Goal: Information Seeking & Learning: Find specific fact

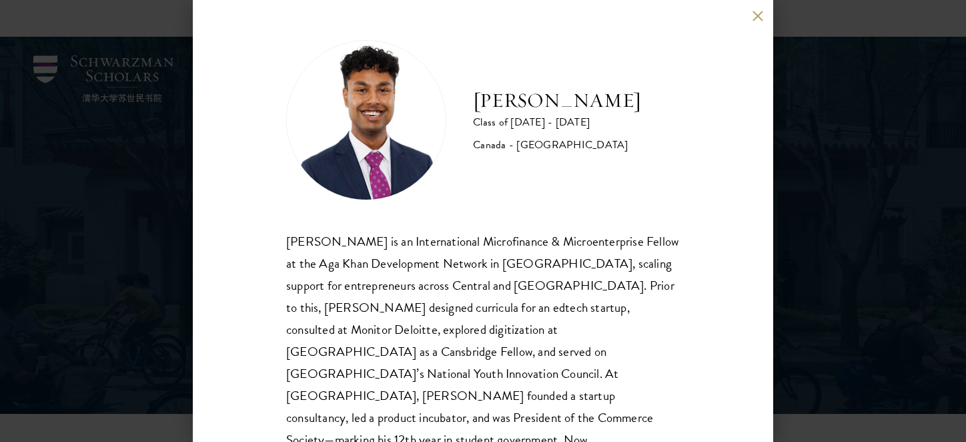
click at [676, 141] on div "[PERSON_NAME] Class of [DATE] - [DATE] [GEOGRAPHIC_DATA] - [GEOGRAPHIC_DATA] [P…" at bounding box center [483, 221] width 580 height 442
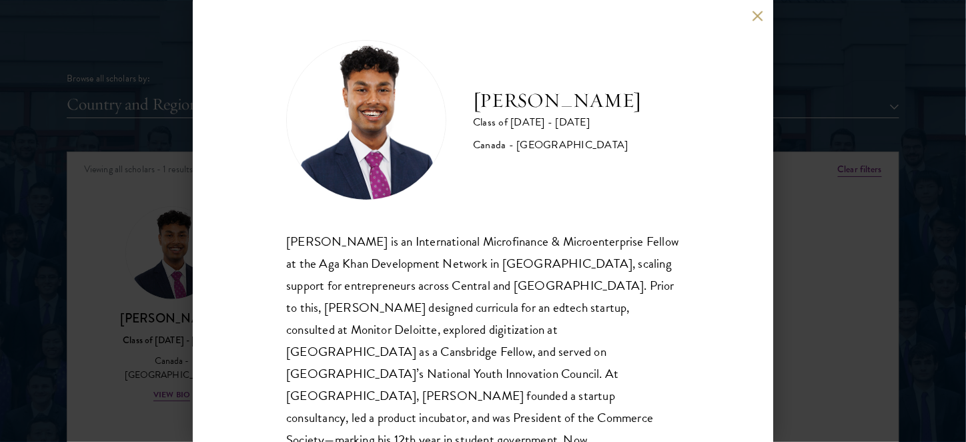
scroll to position [49, 0]
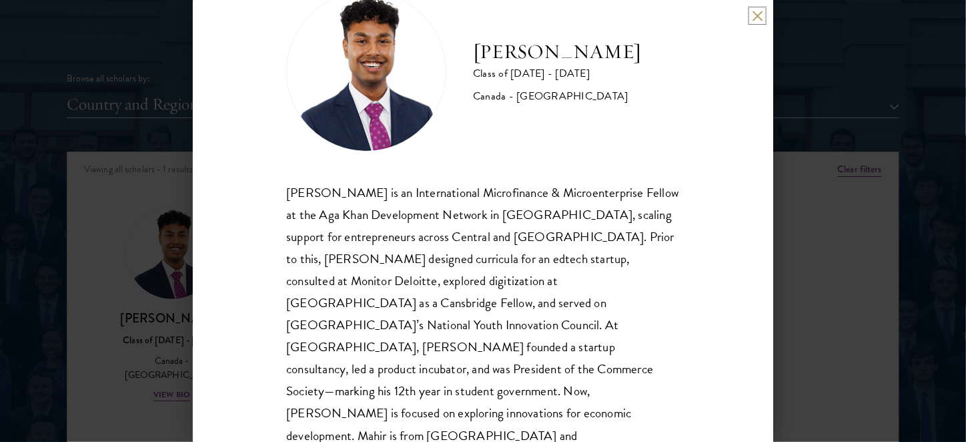
click at [756, 16] on button at bounding box center [757, 15] width 11 height 11
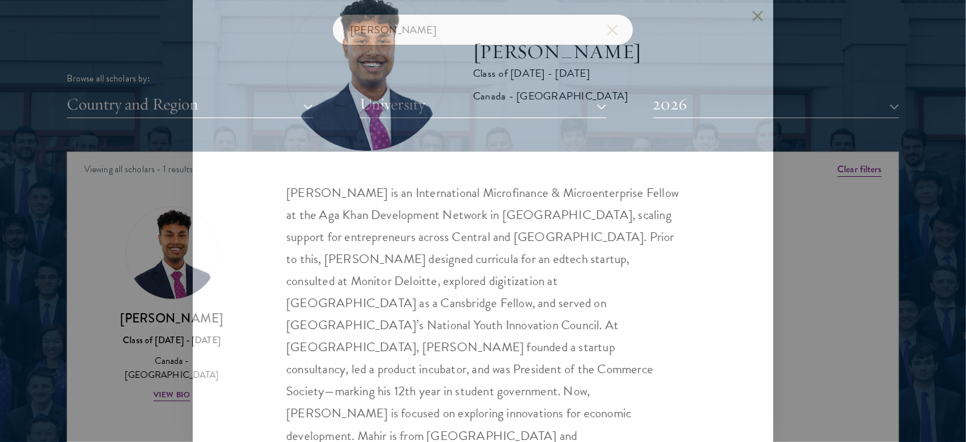
click at [862, 171] on div "[PERSON_NAME] Class of [DATE] - [DATE] [GEOGRAPHIC_DATA] - [GEOGRAPHIC_DATA] [P…" at bounding box center [483, 221] width 966 height 442
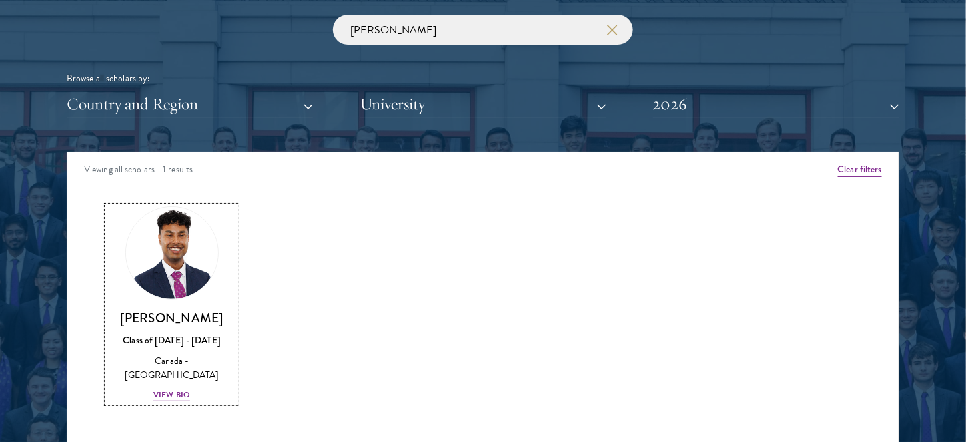
click at [753, 292] on div "Amber Class of [DATE] - [DATE] [GEOGRAPHIC_DATA] - [GEOGRAPHIC_DATA] View Bio C…" at bounding box center [482, 315] width 831 height 253
drag, startPoint x: 395, startPoint y: 32, endPoint x: 296, endPoint y: 17, distance: 99.8
click at [297, 18] on div "[PERSON_NAME] Browse all scholars by: Country and Region All Countries and Regi…" at bounding box center [483, 66] width 832 height 103
paste input "[PERSON_NAME] [PERSON_NAME]"
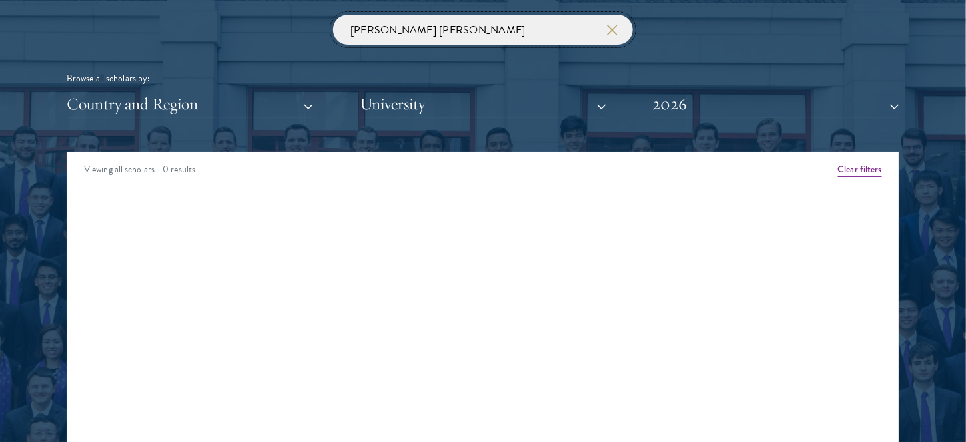
click button "submit" at bounding box center [0, 0] width 0 height 0
click at [390, 31] on input "[PERSON_NAME] [PERSON_NAME]" at bounding box center [483, 30] width 300 height 30
drag, startPoint x: 438, startPoint y: 29, endPoint x: 263, endPoint y: 37, distance: 175.0
click at [263, 37] on div "[PERSON_NAME] [PERSON_NAME] Browse all scholars by: Country and Region All Coun…" at bounding box center [483, 66] width 832 height 103
click button "submit" at bounding box center [0, 0] width 0 height 0
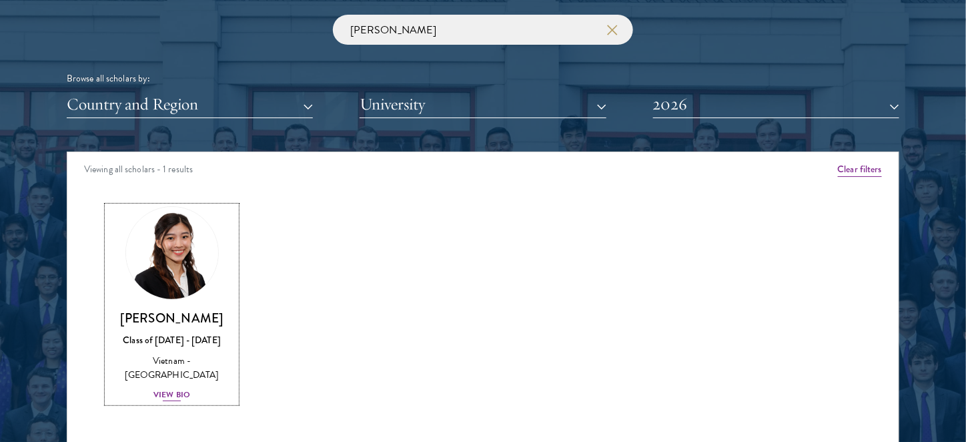
click at [155, 276] on img at bounding box center [171, 252] width 101 height 101
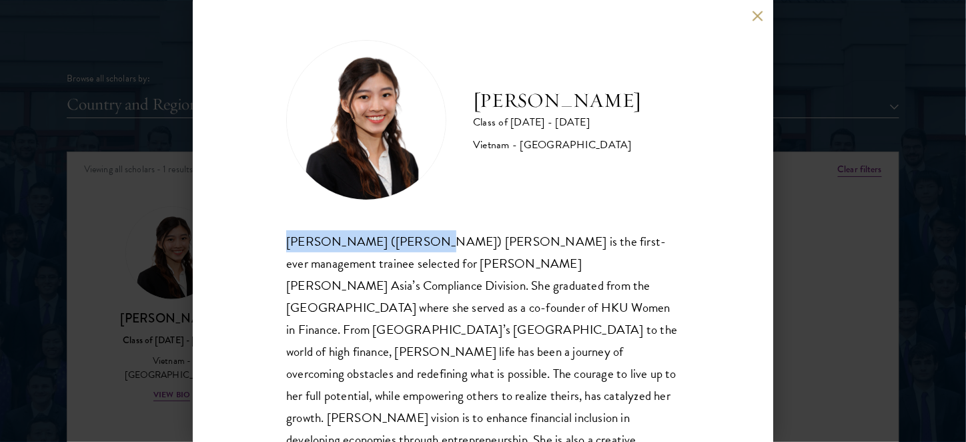
drag, startPoint x: 283, startPoint y: 239, endPoint x: 420, endPoint y: 247, distance: 136.9
click at [420, 247] on div "[PERSON_NAME] Class of [DATE] - [DATE] [GEOGRAPHIC_DATA] - [GEOGRAPHIC_DATA] [P…" at bounding box center [483, 221] width 580 height 442
copy div "[PERSON_NAME] ([PERSON_NAME]) [PERSON_NAME]"
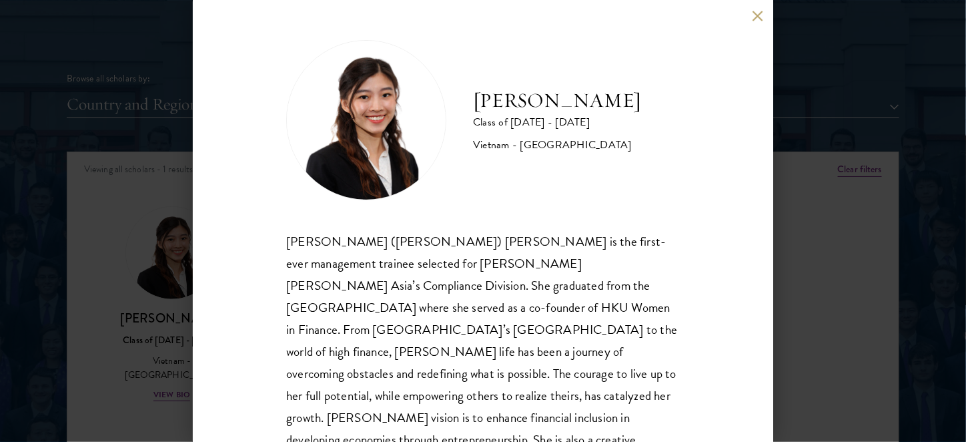
click at [568, 283] on div "[PERSON_NAME] ([PERSON_NAME]) [PERSON_NAME] is the first-ever management traine…" at bounding box center [483, 351] width 394 height 243
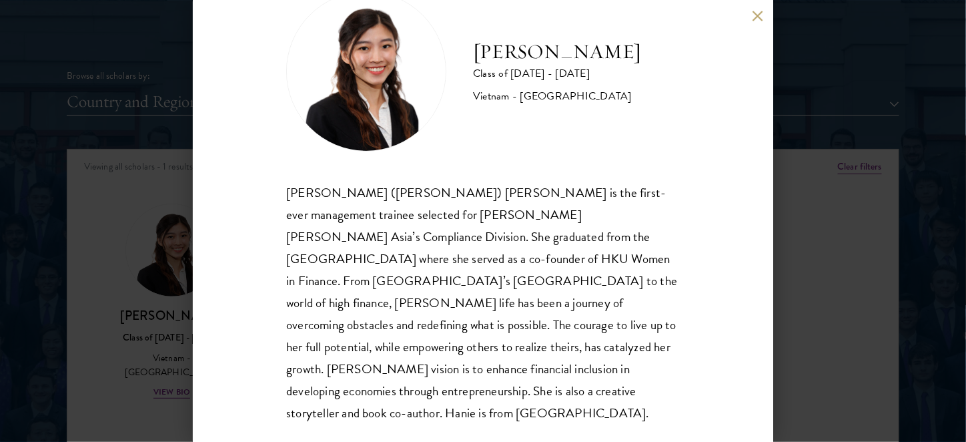
scroll to position [1624, 0]
click at [854, 125] on div "[PERSON_NAME] Class of [DATE] - [DATE] [GEOGRAPHIC_DATA] - [GEOGRAPHIC_DATA] [P…" at bounding box center [483, 221] width 966 height 442
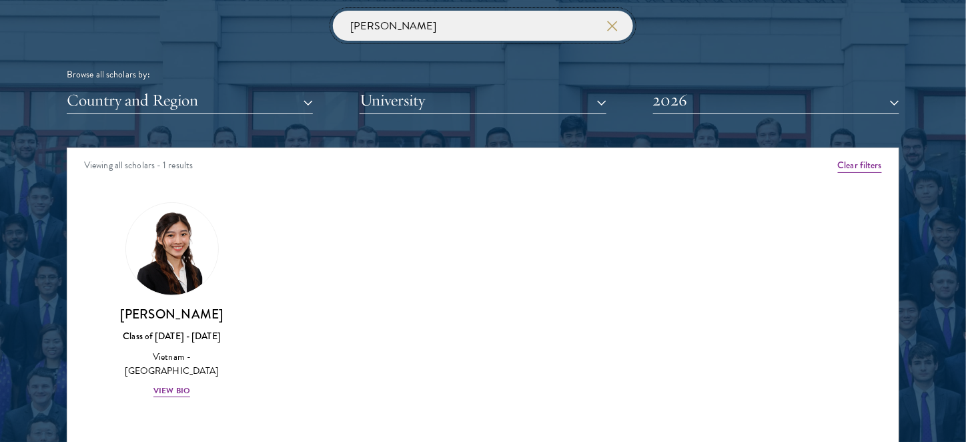
drag, startPoint x: 446, startPoint y: 20, endPoint x: 285, endPoint y: 31, distance: 160.5
click at [285, 31] on div "[PERSON_NAME] Browse all scholars by: Country and Region All Countries and Regi…" at bounding box center [483, 62] width 832 height 103
paste input "Diamond Abiakalam Chinagorom"
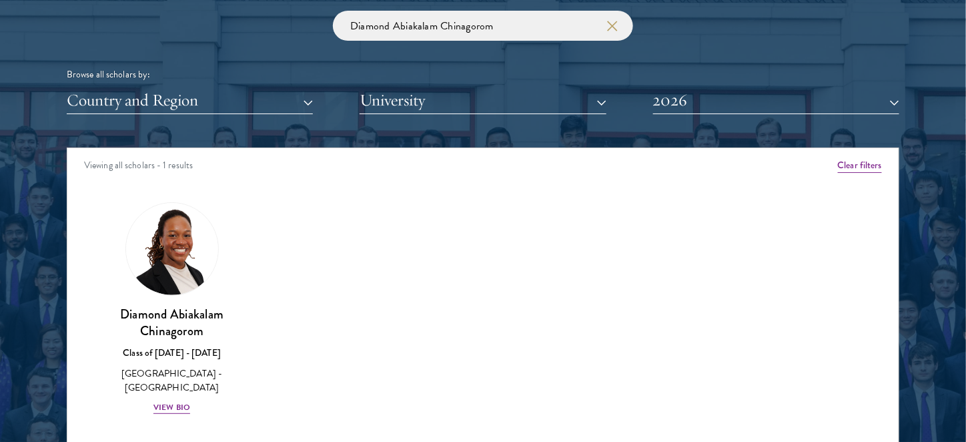
click at [527, 284] on div "Amber Class of [DATE] - [DATE] [GEOGRAPHIC_DATA] - [GEOGRAPHIC_DATA] View Bio C…" at bounding box center [482, 319] width 831 height 269
click at [544, 19] on input "Diamond Abiakalam Chinagorom" at bounding box center [483, 26] width 300 height 30
drag, startPoint x: 548, startPoint y: 24, endPoint x: 225, endPoint y: 23, distance: 322.9
click at [225, 23] on div "Diamond Abiakalam Chinagorom Browse all scholars by: Country and Region All Cou…" at bounding box center [483, 62] width 832 height 103
paste input "[PERSON_NAME] [PERSON_NAME]"
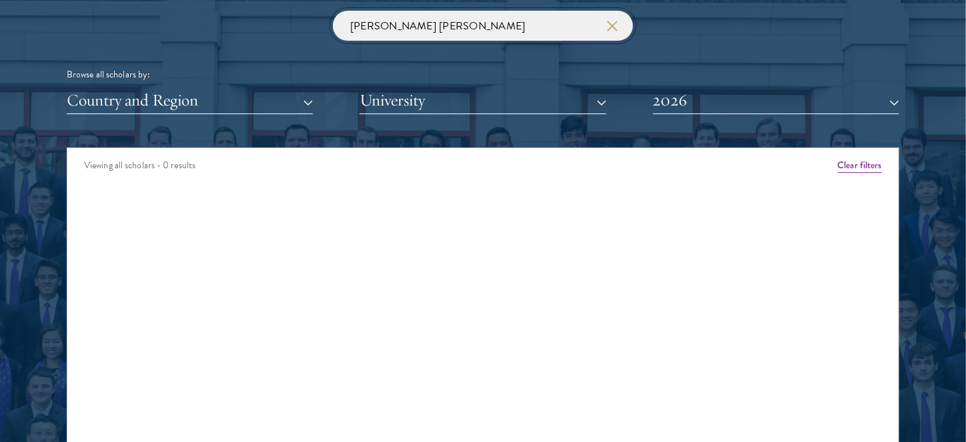
click at [418, 25] on input "[PERSON_NAME] [PERSON_NAME]" at bounding box center [483, 26] width 300 height 30
drag, startPoint x: 380, startPoint y: 23, endPoint x: 420, endPoint y: 25, distance: 39.4
click at [420, 25] on input "[PERSON_NAME] [PERSON_NAME]" at bounding box center [483, 26] width 300 height 30
click button "submit" at bounding box center [0, 0] width 0 height 0
drag, startPoint x: 438, startPoint y: 20, endPoint x: 374, endPoint y: 23, distance: 63.4
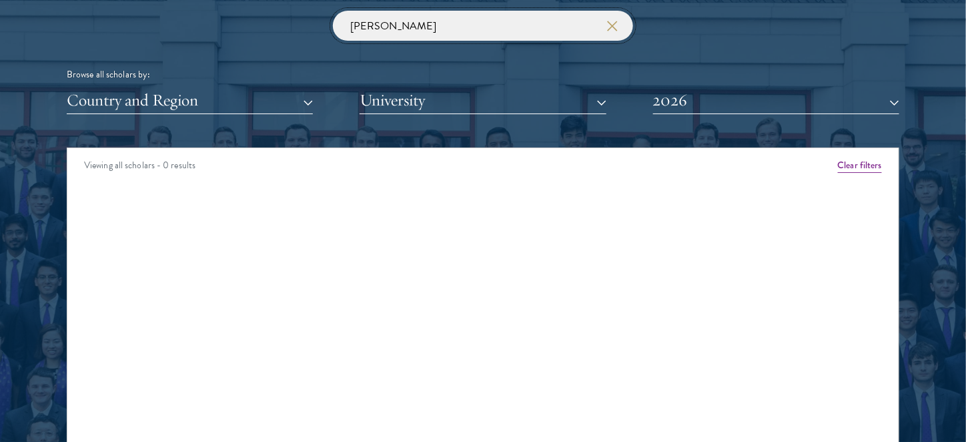
click at [374, 23] on input "[PERSON_NAME]" at bounding box center [483, 26] width 300 height 30
click button "submit" at bounding box center [0, 0] width 0 height 0
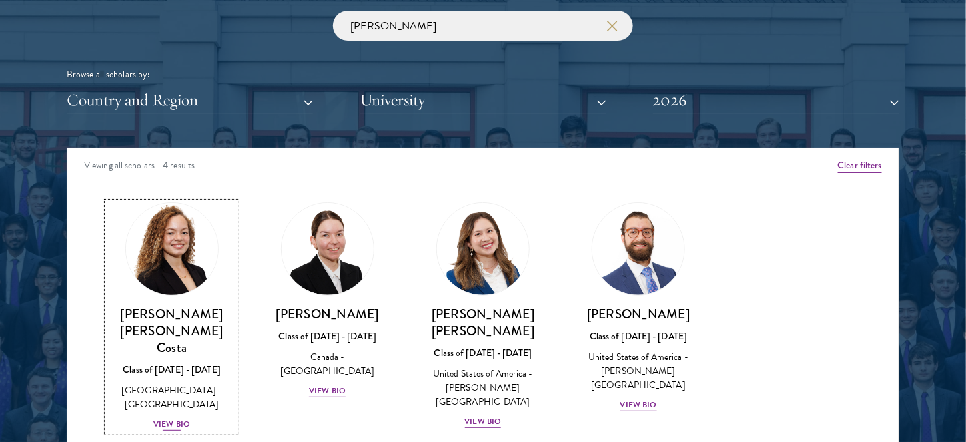
click at [179, 267] on img at bounding box center [171, 248] width 101 height 101
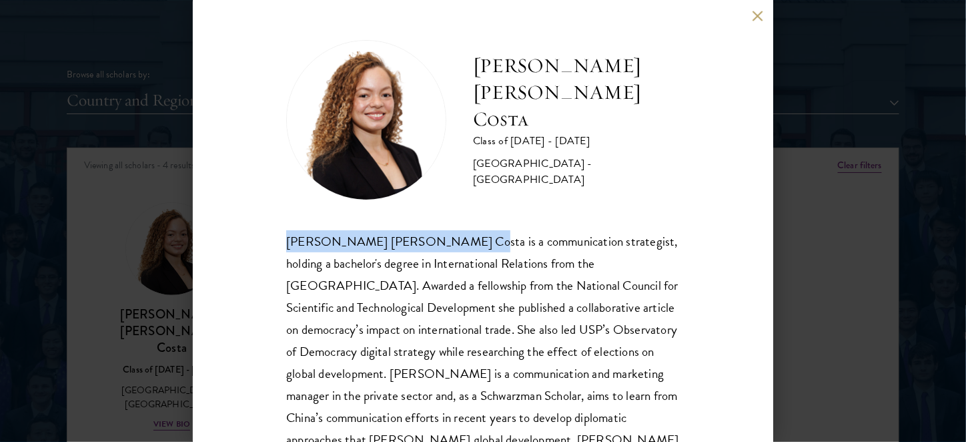
drag, startPoint x: 286, startPoint y: 241, endPoint x: 439, endPoint y: 243, distance: 152.8
click at [439, 243] on div "[PERSON_NAME] [PERSON_NAME] Costa is a communication strategist, holding a bach…" at bounding box center [483, 351] width 394 height 243
copy div "[PERSON_NAME] [PERSON_NAME] Costa"
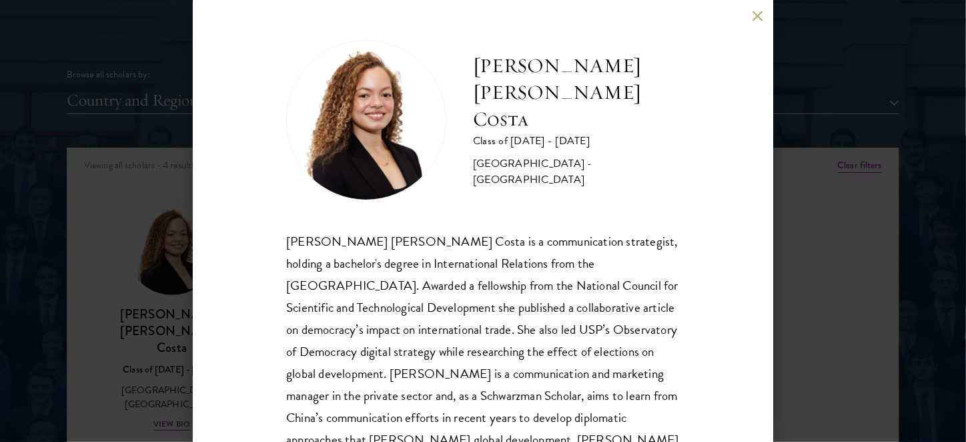
click at [501, 294] on div "[PERSON_NAME] [PERSON_NAME] Costa is a communication strategist, holding a bach…" at bounding box center [483, 351] width 394 height 243
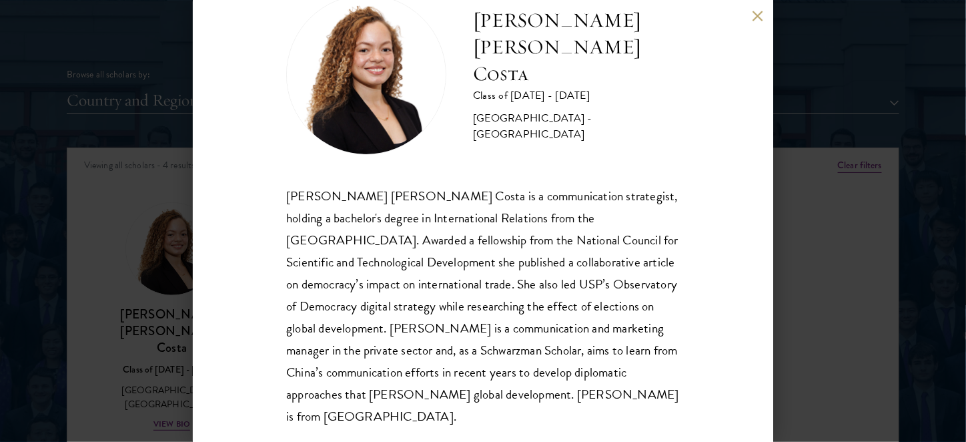
scroll to position [49, 0]
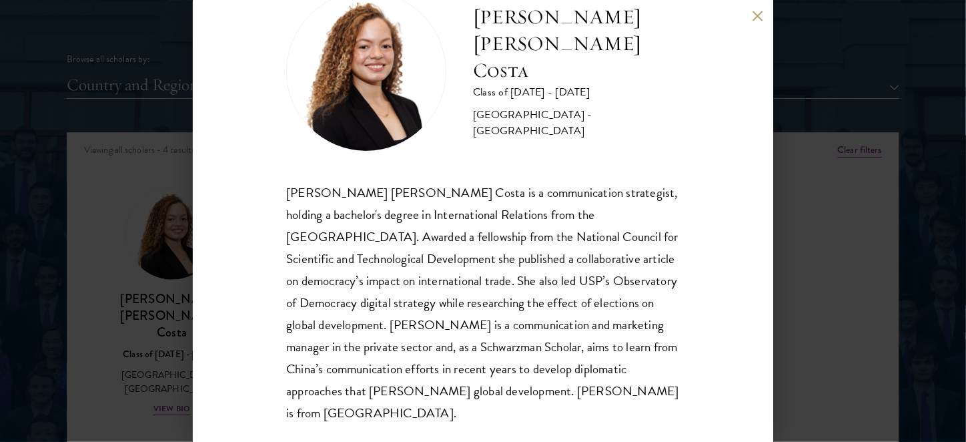
click at [470, 393] on div "[PERSON_NAME] [PERSON_NAME] Costa is a communication strategist, holding a bach…" at bounding box center [483, 302] width 394 height 243
click at [758, 13] on button at bounding box center [757, 15] width 11 height 11
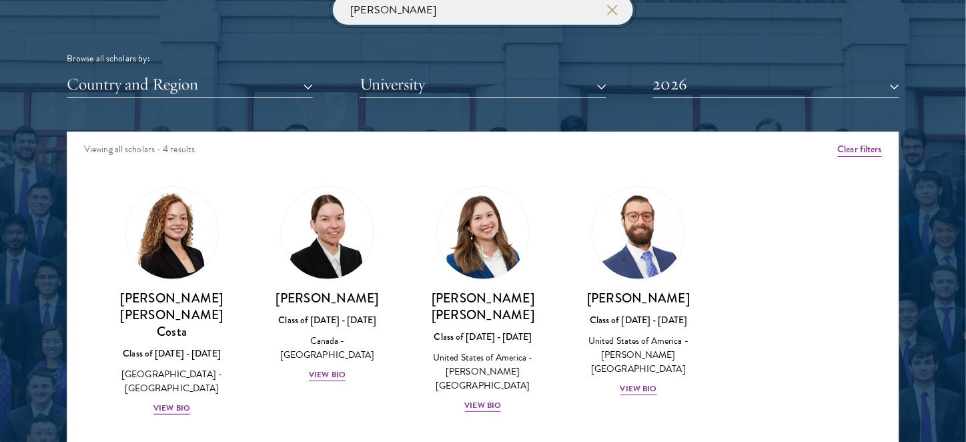
drag, startPoint x: 304, startPoint y: 13, endPoint x: 267, endPoint y: 14, distance: 36.7
click at [267, 14] on div "[PERSON_NAME] Browse all scholars by: Country and Region All Countries and Regi…" at bounding box center [483, 46] width 832 height 103
paste input "[PERSON_NAME]"
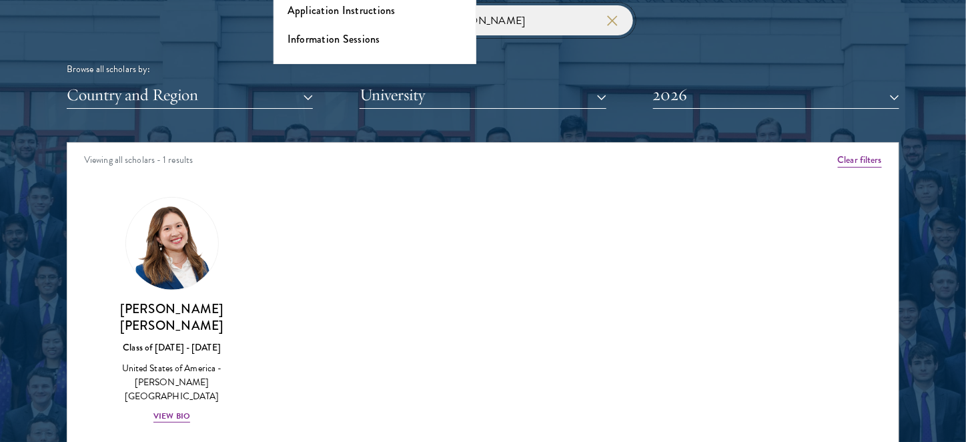
drag, startPoint x: 458, startPoint y: 9, endPoint x: 279, endPoint y: 7, distance: 178.8
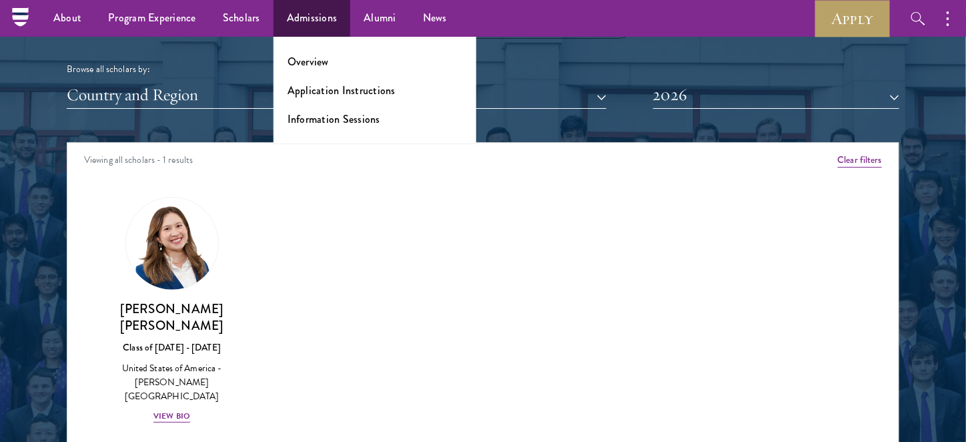
scroll to position [1627, 0]
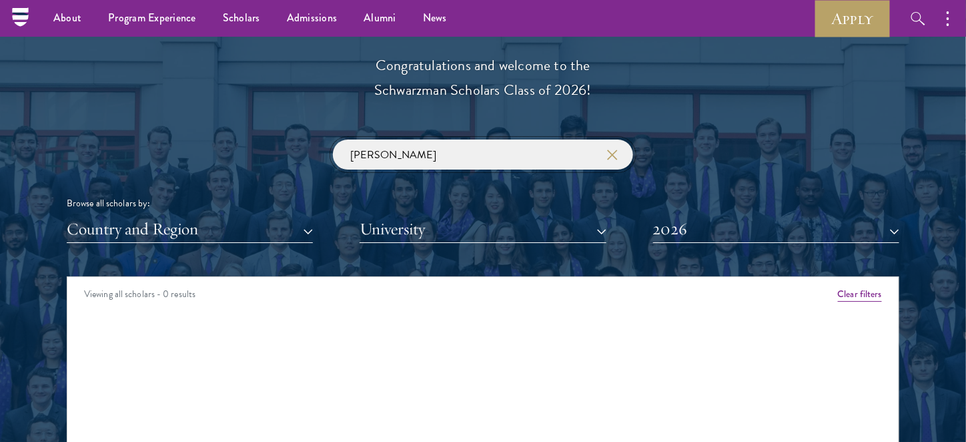
scroll to position [1494, 0]
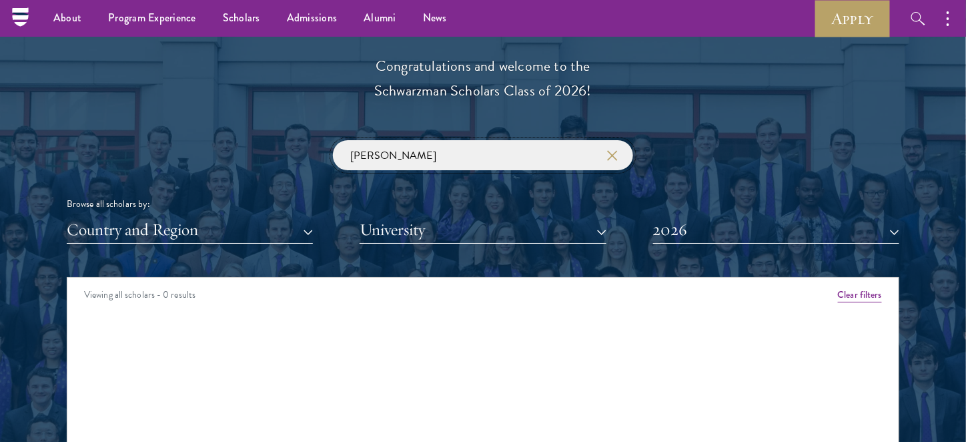
drag, startPoint x: 405, startPoint y: 155, endPoint x: 316, endPoint y: 147, distance: 89.0
click at [316, 147] on div "[PERSON_NAME] Browse all scholars by: Country and Region All Countries and Regi…" at bounding box center [483, 191] width 832 height 103
click button "submit" at bounding box center [0, 0] width 0 height 0
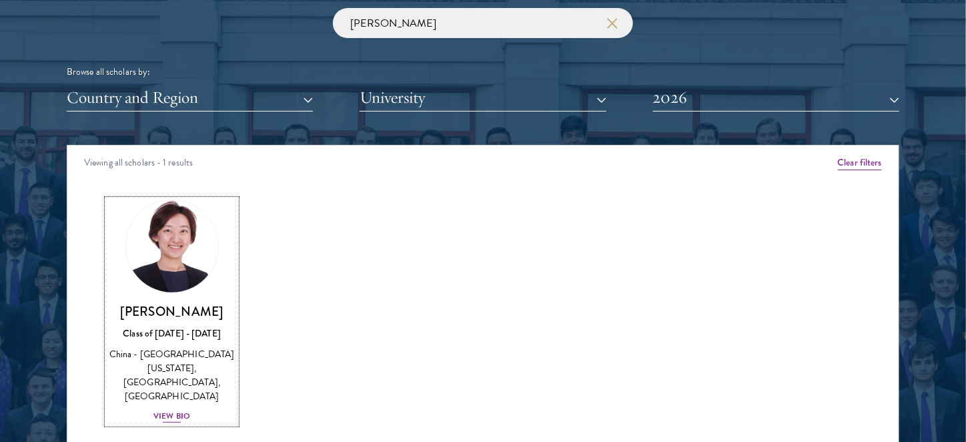
click at [181, 256] on img at bounding box center [171, 245] width 101 height 101
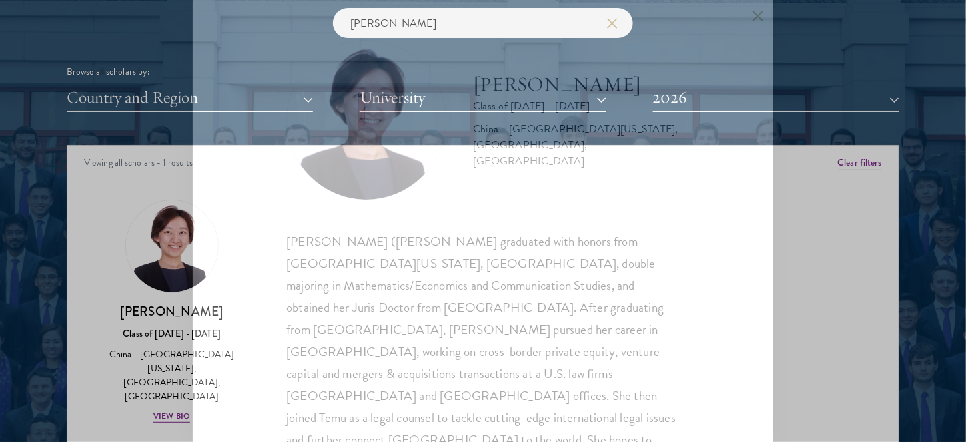
scroll to position [1627, 0]
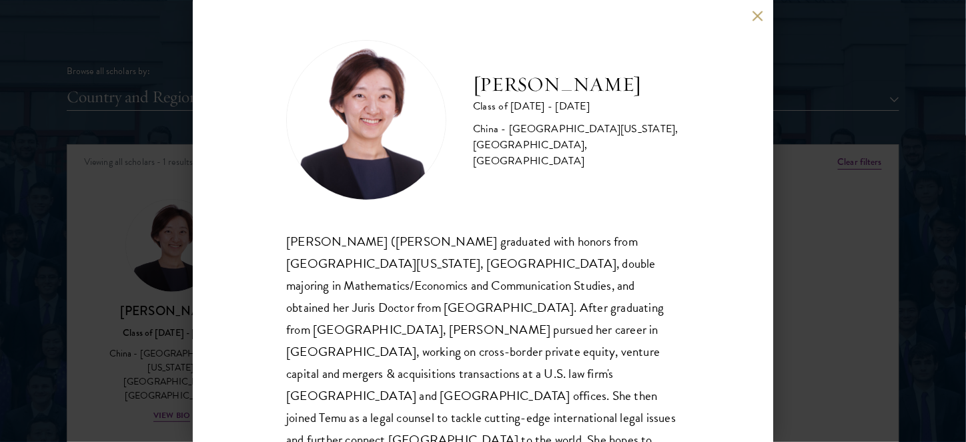
click at [716, 281] on div "[PERSON_NAME] Class of [DATE] - [DATE] [GEOGRAPHIC_DATA] - [GEOGRAPHIC_DATA][US…" at bounding box center [483, 221] width 580 height 442
click at [732, 261] on div "[PERSON_NAME] Class of [DATE] - [DATE] [GEOGRAPHIC_DATA] - [GEOGRAPHIC_DATA][US…" at bounding box center [483, 221] width 580 height 442
click at [853, 217] on div "[PERSON_NAME] Class of [DATE] - [DATE] [GEOGRAPHIC_DATA] - [GEOGRAPHIC_DATA][US…" at bounding box center [483, 221] width 966 height 442
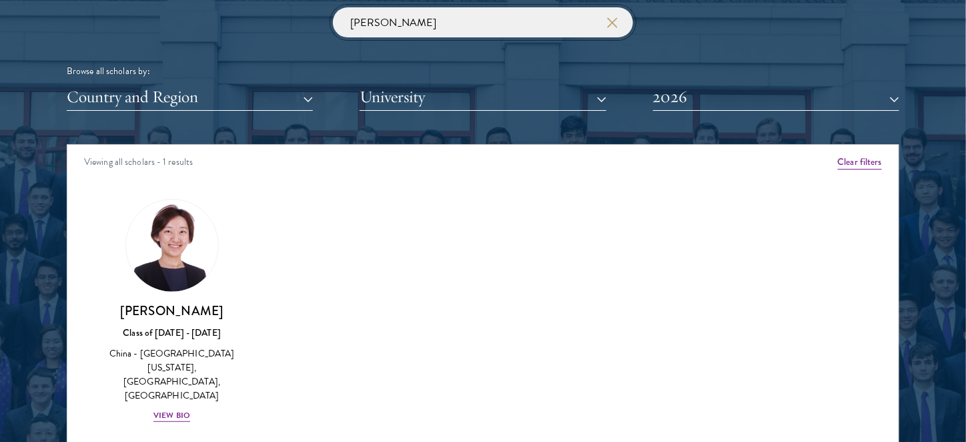
click at [380, 14] on input "[PERSON_NAME]" at bounding box center [483, 22] width 300 height 30
drag, startPoint x: 401, startPoint y: 19, endPoint x: 290, endPoint y: 11, distance: 111.7
click at [290, 11] on div "[PERSON_NAME] Browse all scholars by: Country and Region All Countries and Regi…" at bounding box center [483, 58] width 832 height 103
paste input "[PERSON_NAME]"
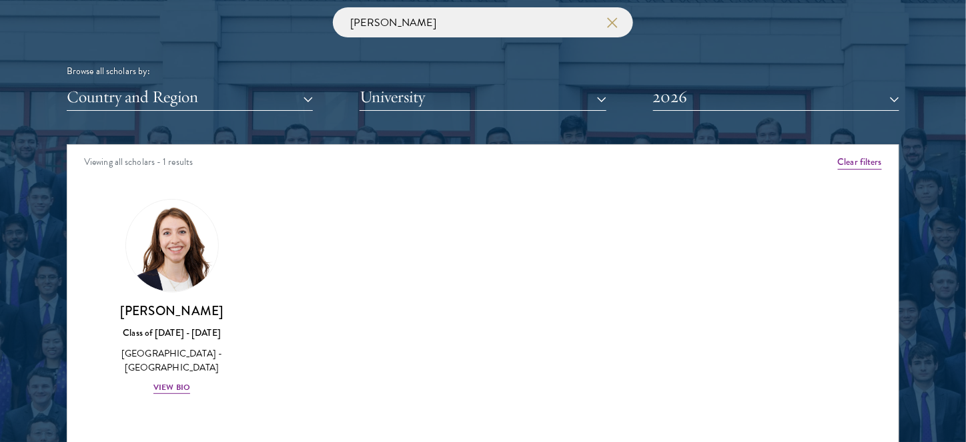
click at [359, 281] on div "Amber Class of [DATE] - [DATE] [GEOGRAPHIC_DATA] - [GEOGRAPHIC_DATA] View Bio C…" at bounding box center [482, 308] width 831 height 253
click at [398, 271] on div "Amber Class of [DATE] - [DATE] [GEOGRAPHIC_DATA] - [GEOGRAPHIC_DATA] View Bio C…" at bounding box center [482, 308] width 831 height 253
click at [408, 277] on div "Amber Class of [DATE] - [DATE] [GEOGRAPHIC_DATA] - [GEOGRAPHIC_DATA] View Bio C…" at bounding box center [482, 308] width 831 height 253
click at [203, 256] on img at bounding box center [171, 245] width 101 height 101
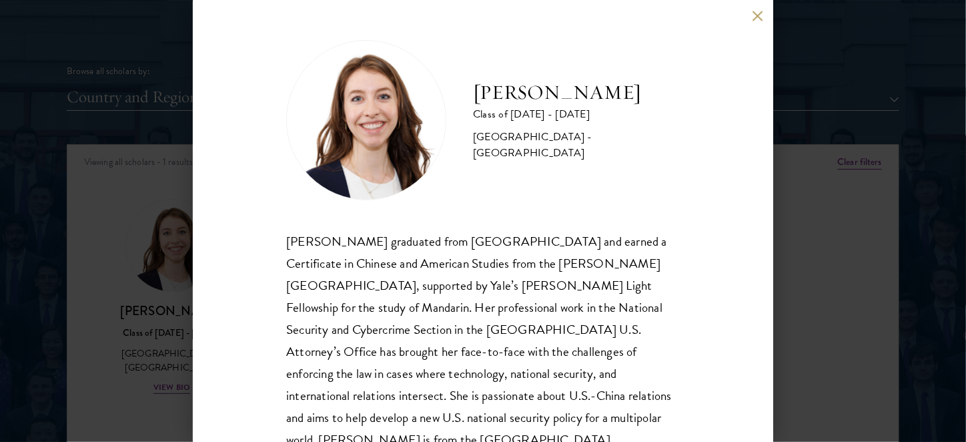
scroll to position [27, 0]
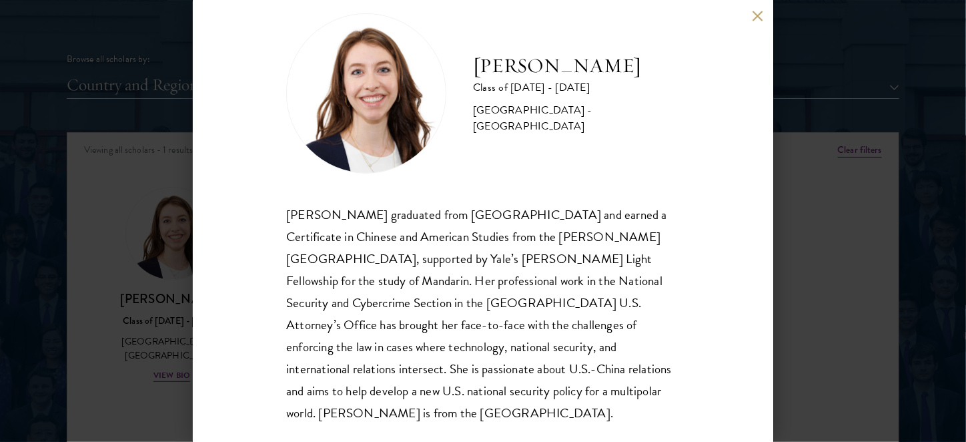
click at [675, 263] on div "[PERSON_NAME] Class of [DATE] - [DATE] [GEOGRAPHIC_DATA] - [GEOGRAPHIC_DATA] [P…" at bounding box center [483, 221] width 580 height 442
click at [712, 256] on div "[PERSON_NAME] Class of [DATE] - [DATE] [GEOGRAPHIC_DATA] - [GEOGRAPHIC_DATA] [P…" at bounding box center [483, 221] width 580 height 442
click at [686, 344] on div "[PERSON_NAME] Class of [DATE] - [DATE] [GEOGRAPHIC_DATA] - [GEOGRAPHIC_DATA] [P…" at bounding box center [483, 221] width 580 height 442
click at [719, 263] on div "[PERSON_NAME] Class of [DATE] - [DATE] [GEOGRAPHIC_DATA] - [GEOGRAPHIC_DATA] [P…" at bounding box center [483, 221] width 580 height 442
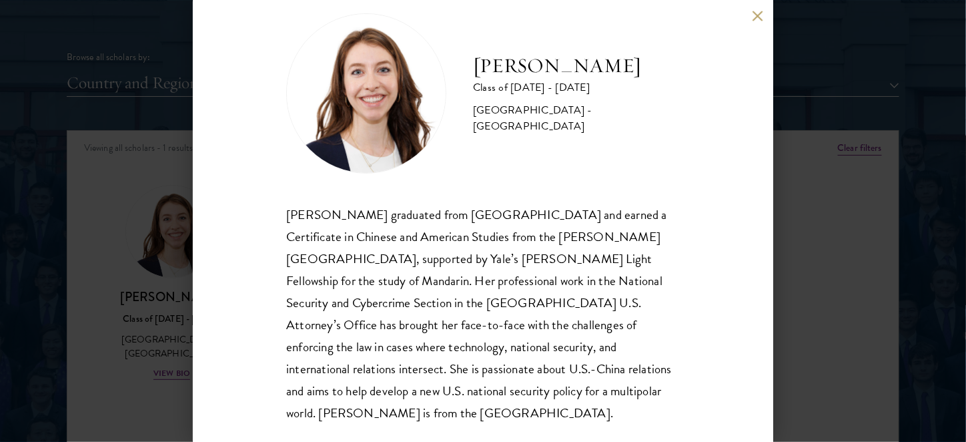
click at [723, 259] on div "[PERSON_NAME] Class of [DATE] - [DATE] [GEOGRAPHIC_DATA] - [GEOGRAPHIC_DATA] [P…" at bounding box center [483, 221] width 580 height 442
click at [756, 19] on button at bounding box center [757, 15] width 11 height 11
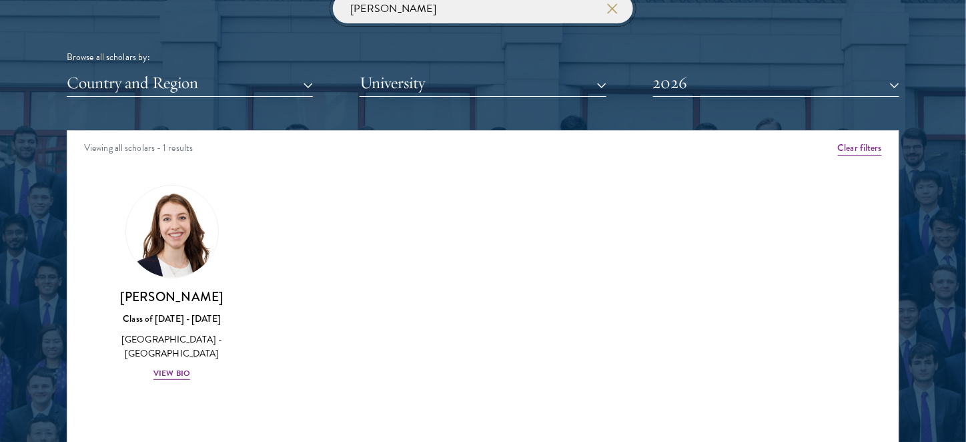
drag, startPoint x: 411, startPoint y: 7, endPoint x: 320, endPoint y: 6, distance: 90.7
click at [320, 6] on div "[PERSON_NAME] Browse all scholars by: Country and Region All Countries and Regi…" at bounding box center [483, 44] width 832 height 103
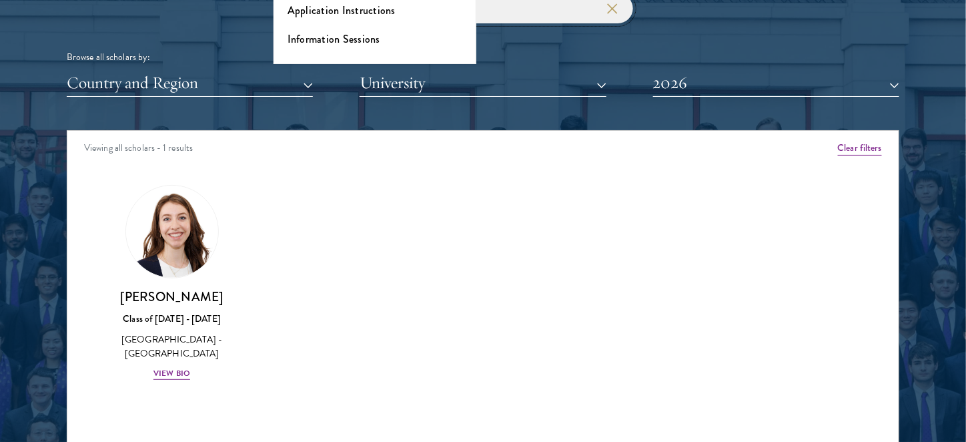
scroll to position [1634, 0]
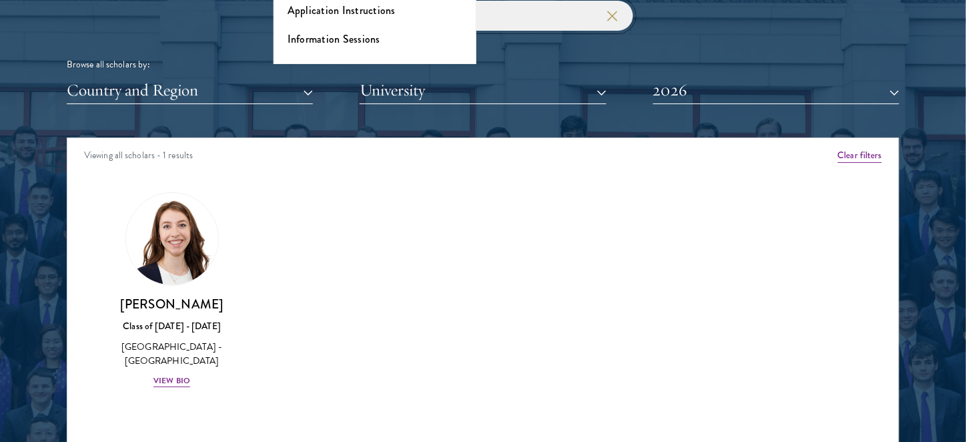
paste input "[PERSON_NAME] [PERSON_NAME] Mot"
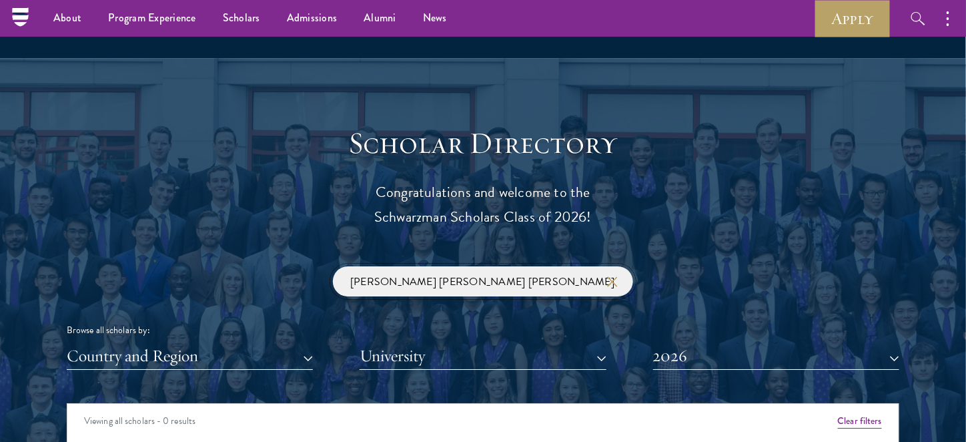
scroll to position [1367, 0]
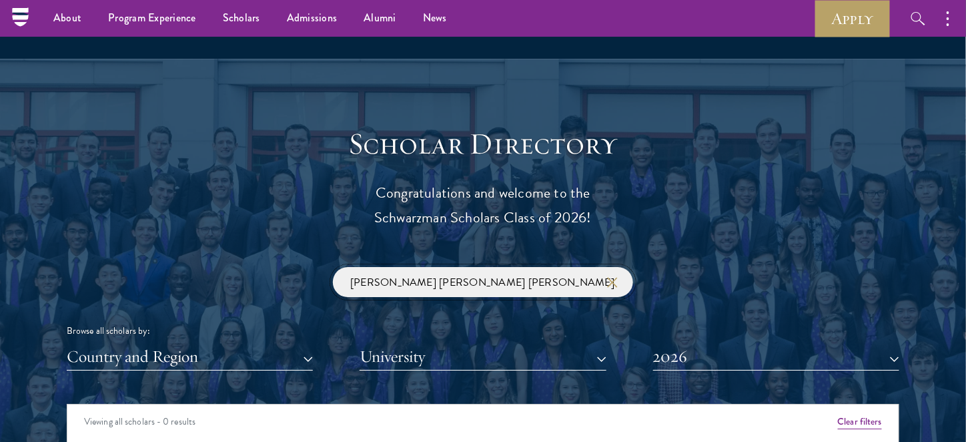
drag, startPoint x: 420, startPoint y: 279, endPoint x: 364, endPoint y: 279, distance: 56.7
click at [364, 279] on input "[PERSON_NAME] [PERSON_NAME] [PERSON_NAME]" at bounding box center [483, 282] width 300 height 30
click button "submit" at bounding box center [0, 0] width 0 height 0
drag, startPoint x: 369, startPoint y: 283, endPoint x: 337, endPoint y: 283, distance: 32.0
click at [337, 283] on input "[PERSON_NAME]" at bounding box center [483, 282] width 300 height 30
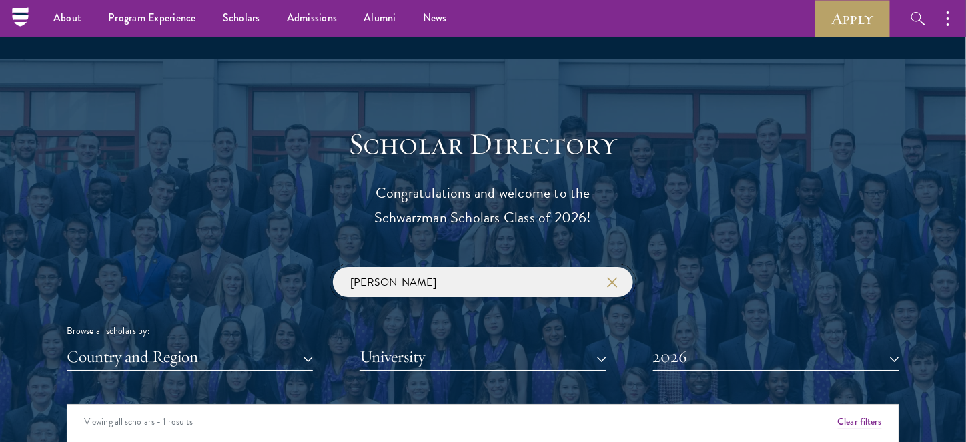
click button "submit" at bounding box center [0, 0] width 0 height 0
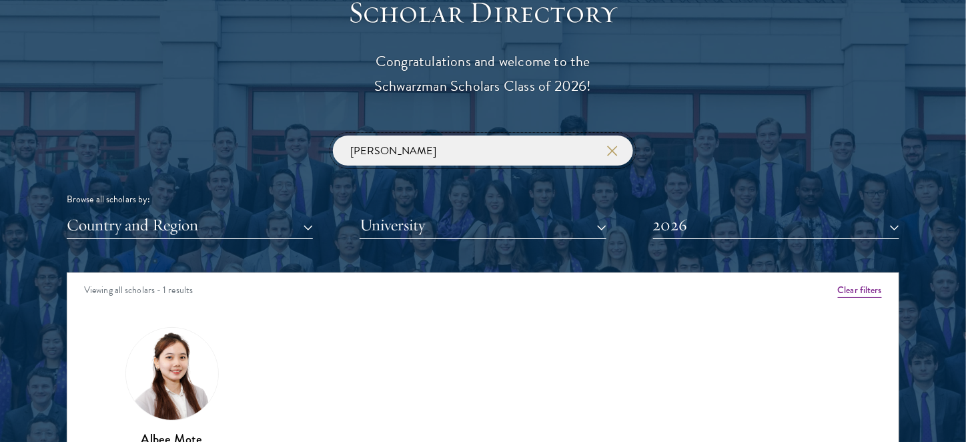
scroll to position [1500, 0]
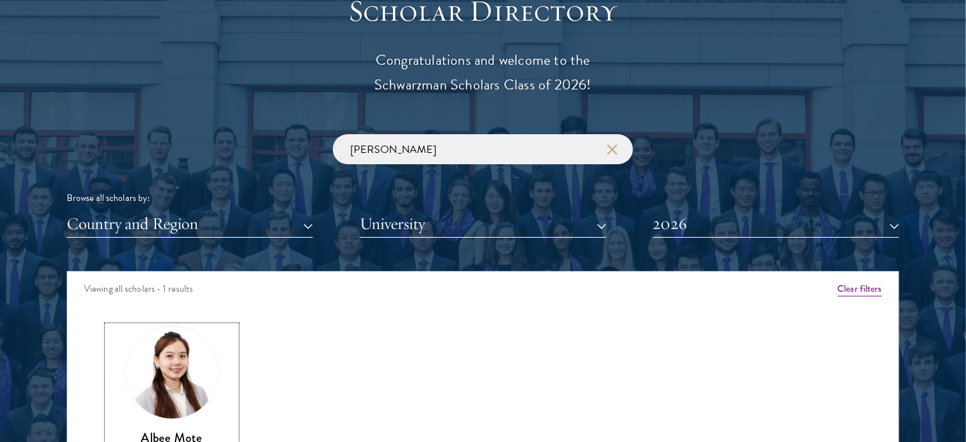
click at [189, 354] on img at bounding box center [171, 372] width 101 height 101
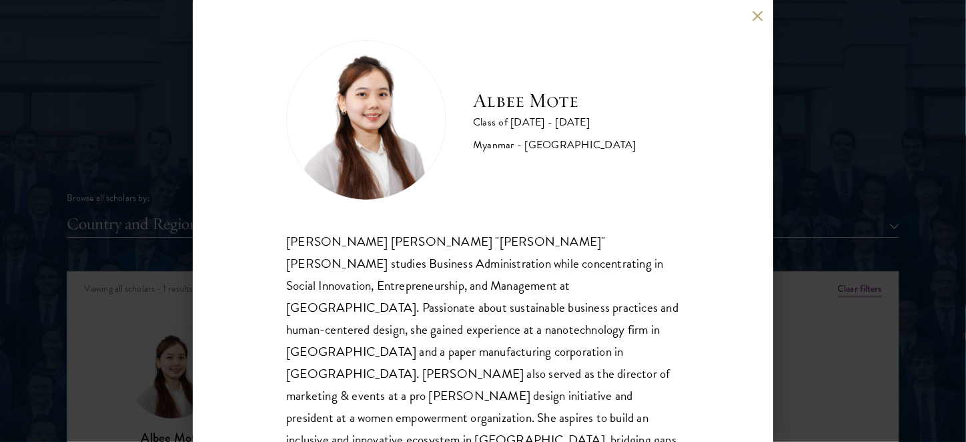
click at [680, 261] on div "[PERSON_NAME] [PERSON_NAME] Class of [DATE] - [DATE] [GEOGRAPHIC_DATA] - [GEOGR…" at bounding box center [483, 221] width 580 height 442
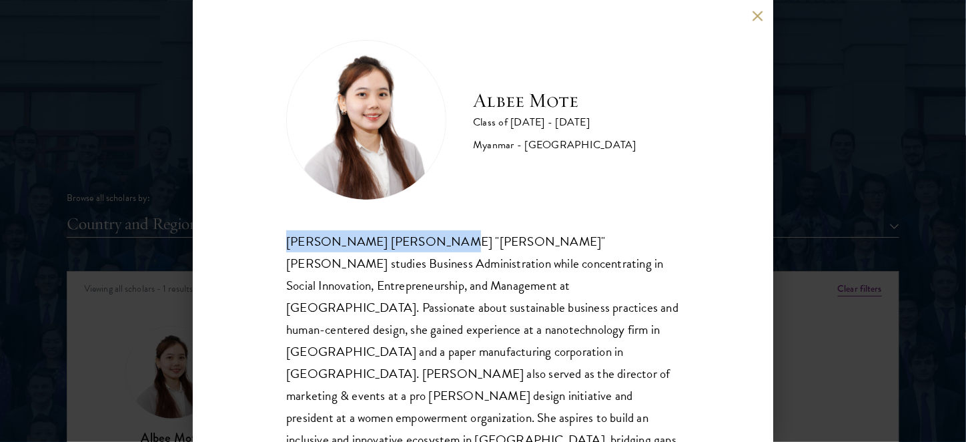
drag, startPoint x: 284, startPoint y: 239, endPoint x: 432, endPoint y: 237, distance: 147.4
click at [432, 237] on div "[PERSON_NAME] [PERSON_NAME] Class of [DATE] - [DATE] [GEOGRAPHIC_DATA] - [GEOGR…" at bounding box center [483, 221] width 580 height 442
copy div "[PERSON_NAME] [PERSON_NAME] "[PERSON_NAME]" [PERSON_NAME]"
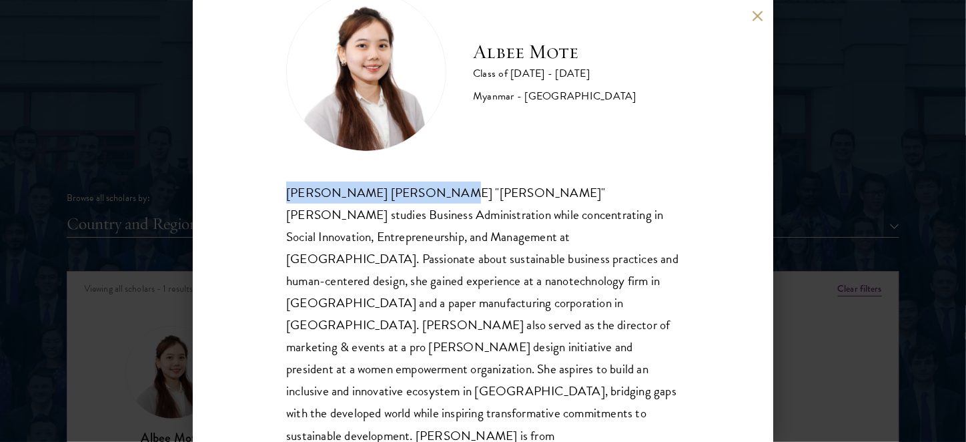
scroll to position [1518, 0]
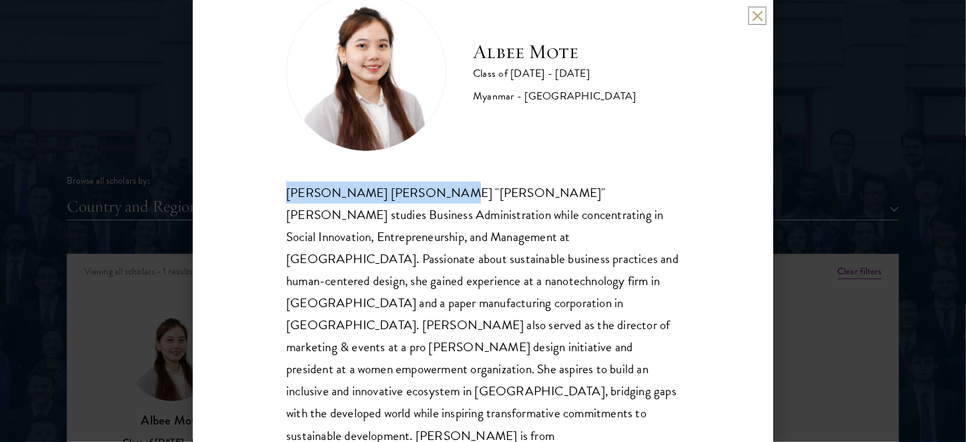
click at [759, 17] on button at bounding box center [757, 15] width 11 height 11
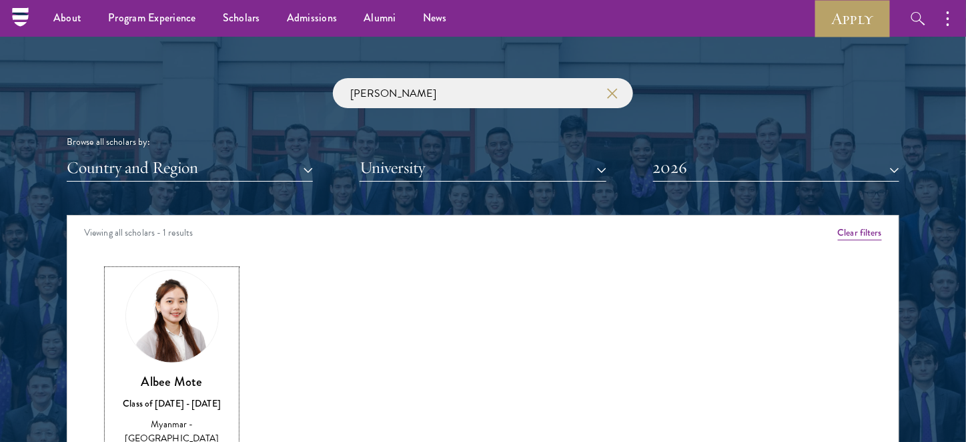
scroll to position [1556, 0]
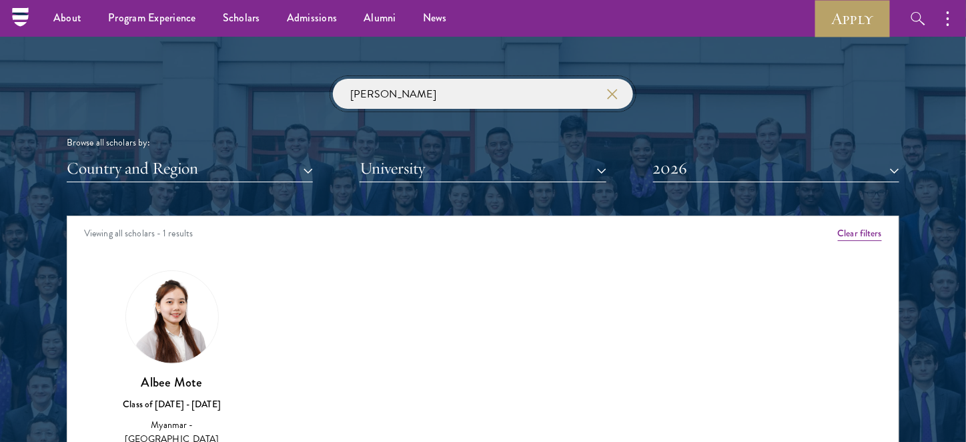
click at [384, 87] on input "[PERSON_NAME]" at bounding box center [483, 94] width 300 height 30
drag, startPoint x: 380, startPoint y: 91, endPoint x: 318, endPoint y: 83, distance: 62.6
click at [318, 83] on div "[PERSON_NAME] Browse all scholars by: Country and Region All Countries and Regi…" at bounding box center [483, 130] width 832 height 103
paste input "[PERSON_NAME]"
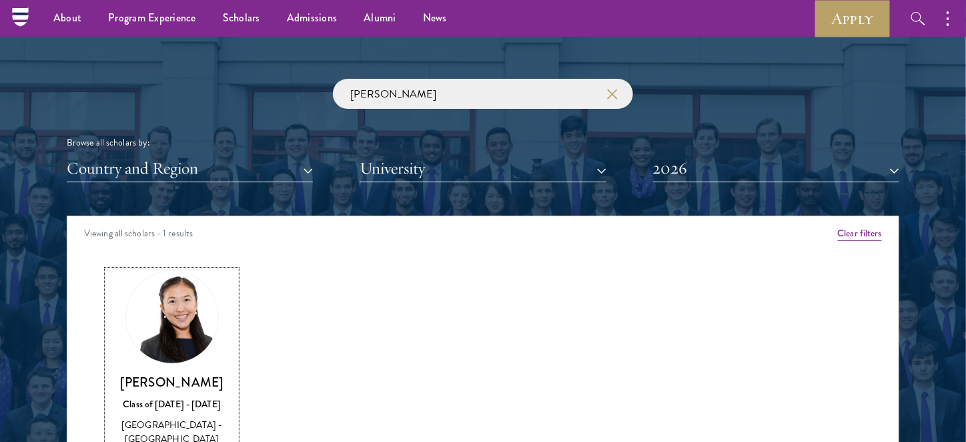
click at [184, 342] on img at bounding box center [171, 316] width 101 height 101
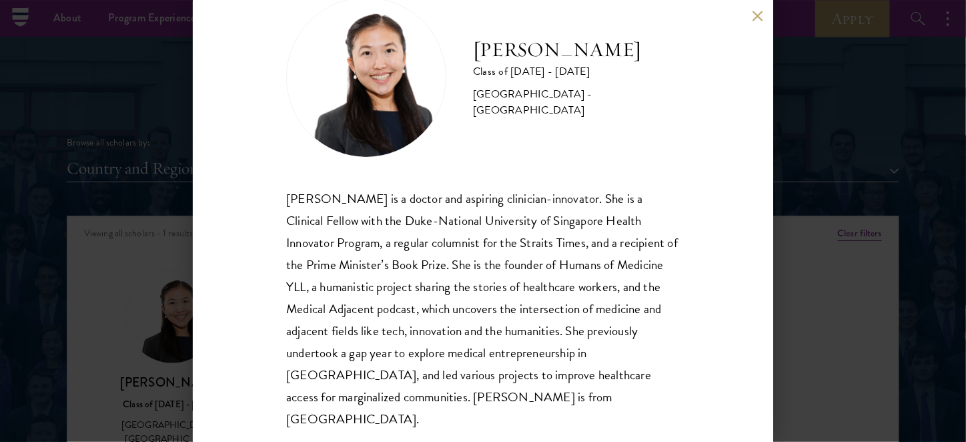
scroll to position [49, 0]
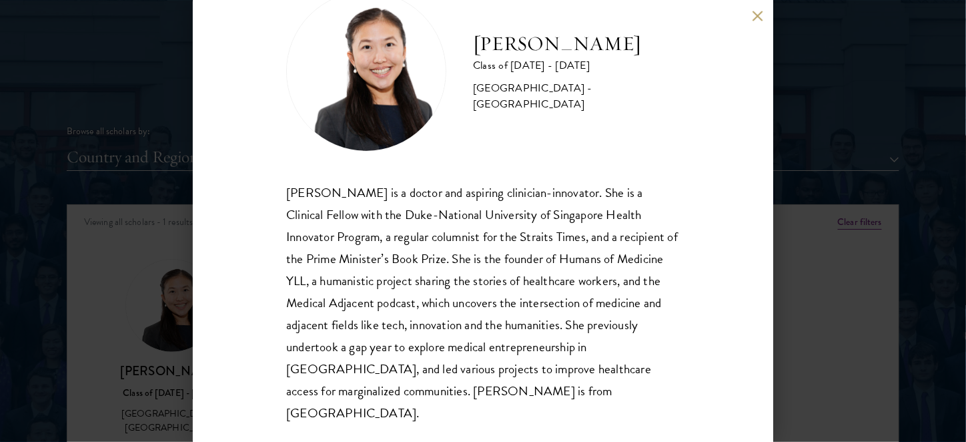
click at [679, 346] on div "[PERSON_NAME] Class of [DATE] - [DATE] [GEOGRAPHIC_DATA] - [GEOGRAPHIC_DATA] [P…" at bounding box center [483, 221] width 580 height 442
click at [895, 60] on div "[PERSON_NAME] Class of [DATE] - [DATE] [GEOGRAPHIC_DATA] - [GEOGRAPHIC_DATA] [P…" at bounding box center [483, 221] width 966 height 442
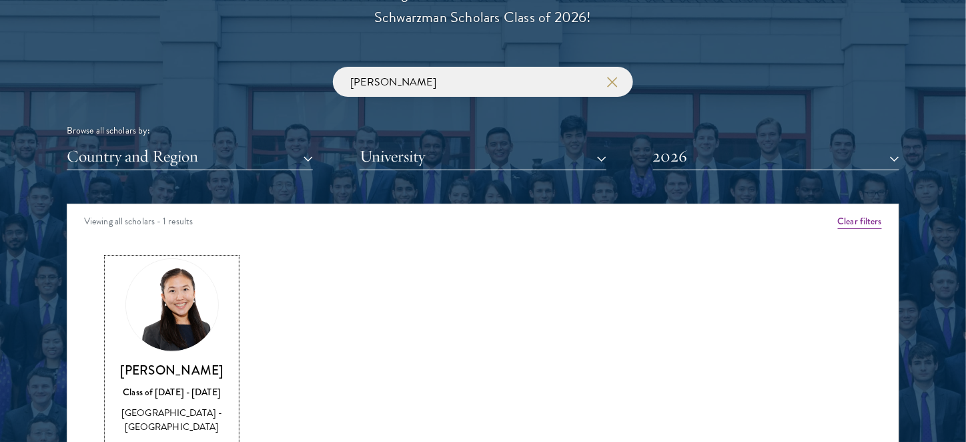
scroll to position [1580, 0]
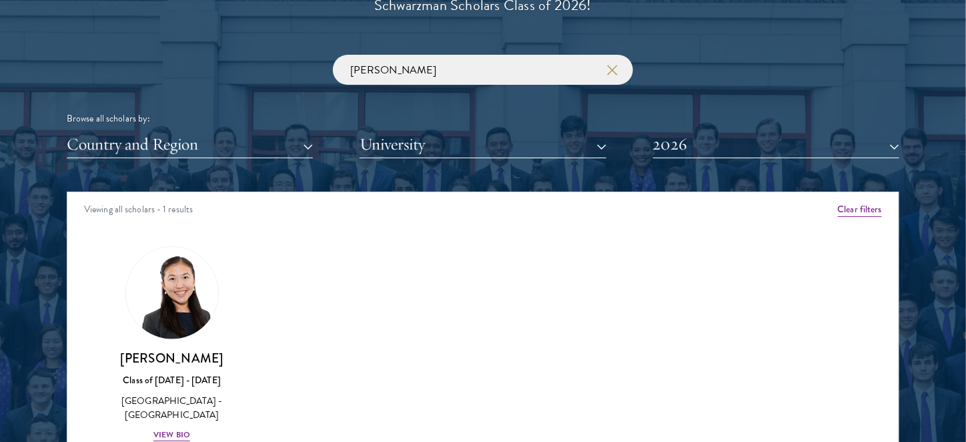
click at [303, 349] on div "Amber Class of [DATE] - [DATE] [GEOGRAPHIC_DATA] - [GEOGRAPHIC_DATA] View Bio C…" at bounding box center [482, 355] width 831 height 253
click at [121, 318] on link "[PERSON_NAME] Class of [DATE] - [DATE] [GEOGRAPHIC_DATA] - [GEOGRAPHIC_DATA] Vi…" at bounding box center [171, 344] width 129 height 196
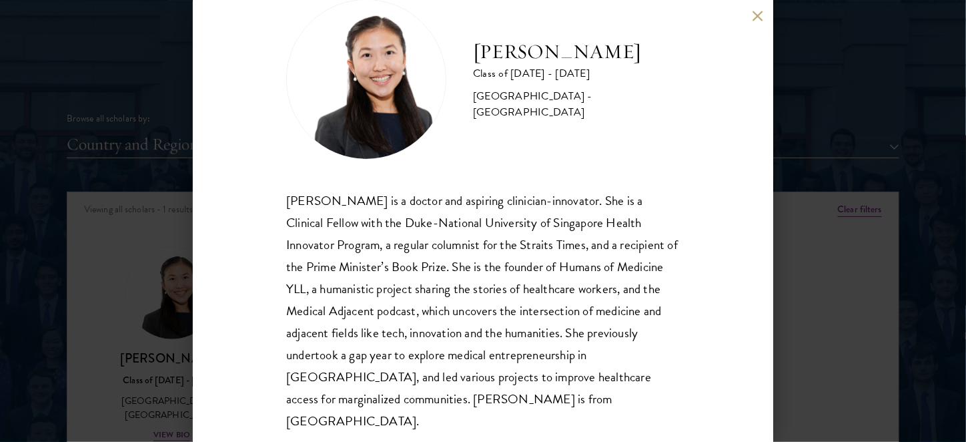
scroll to position [49, 0]
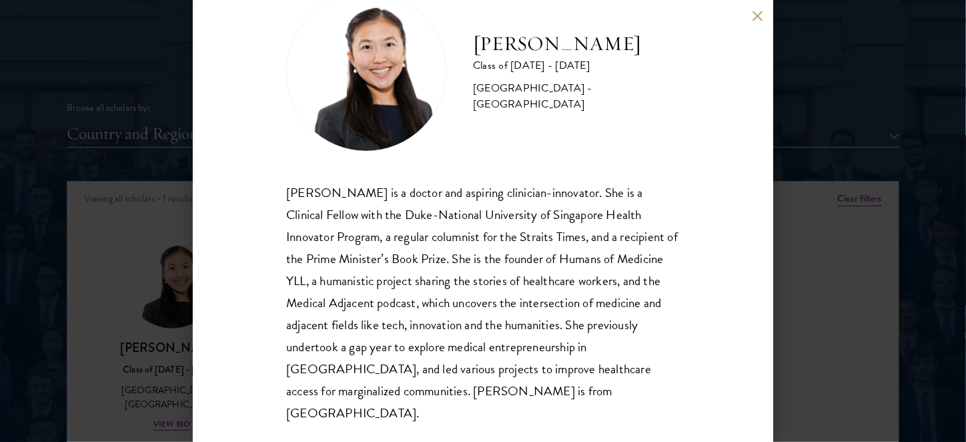
click at [728, 331] on div "[PERSON_NAME] Class of [DATE] - [DATE] [GEOGRAPHIC_DATA] - [GEOGRAPHIC_DATA] [P…" at bounding box center [483, 221] width 580 height 442
click at [726, 237] on div "[PERSON_NAME] Class of [DATE] - [DATE] [GEOGRAPHIC_DATA] - [GEOGRAPHIC_DATA] [P…" at bounding box center [483, 221] width 580 height 442
click at [851, 159] on div "[PERSON_NAME] Class of [DATE] - [DATE] [GEOGRAPHIC_DATA] - [GEOGRAPHIC_DATA] [P…" at bounding box center [483, 221] width 966 height 442
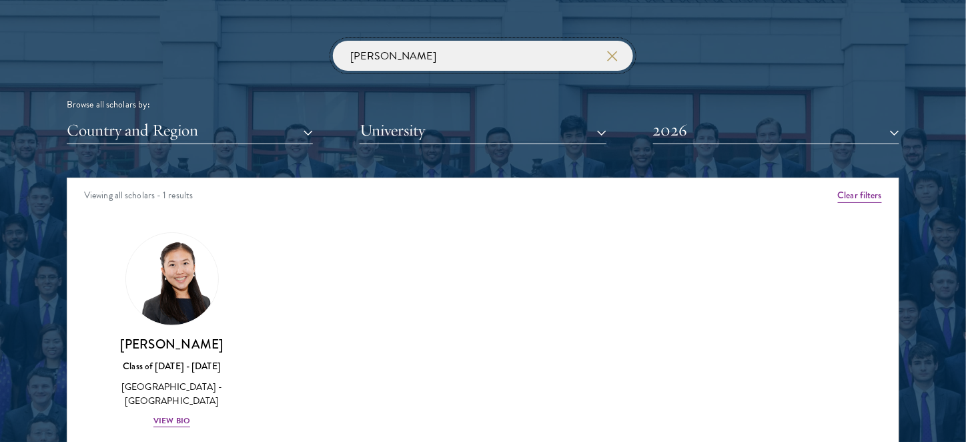
drag, startPoint x: 416, startPoint y: 63, endPoint x: 330, endPoint y: 55, distance: 86.4
click at [330, 55] on div "[PERSON_NAME] Browse all scholars by: Country and Region All Countries and Regi…" at bounding box center [483, 92] width 832 height 103
paste input "[PERSON_NAME]"
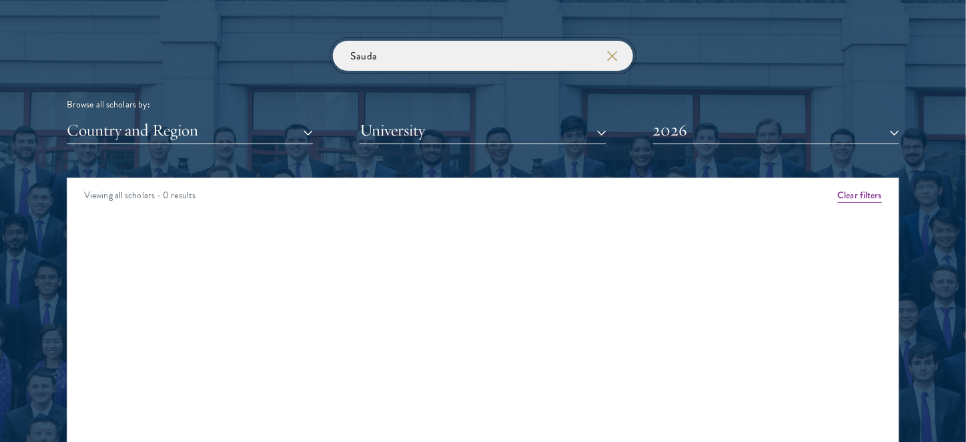
click button "submit" at bounding box center [0, 0] width 0 height 0
drag, startPoint x: 392, startPoint y: 53, endPoint x: 274, endPoint y: 59, distance: 118.2
click at [275, 59] on div "Sauda Browse all scholars by: Country and Region All Countries and Regions [GEO…" at bounding box center [483, 92] width 832 height 103
drag, startPoint x: 379, startPoint y: 54, endPoint x: 312, endPoint y: 55, distance: 66.7
click at [312, 55] on div "[PERSON_NAME] Browse all scholars by: Country and Region All Countries and Regi…" at bounding box center [483, 92] width 832 height 103
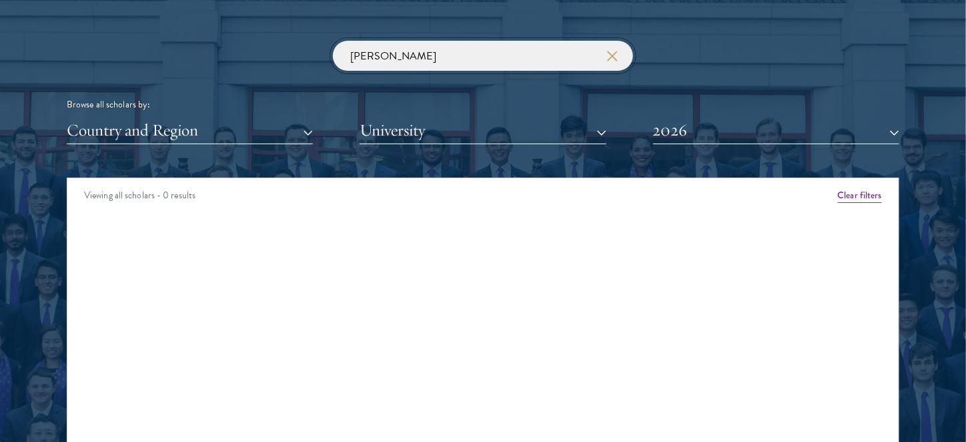
click button "submit" at bounding box center [0, 0] width 0 height 0
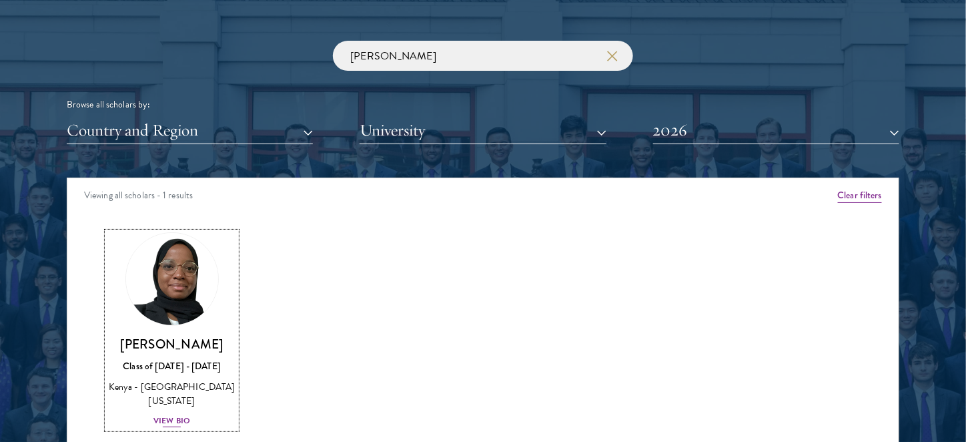
click at [175, 310] on img at bounding box center [171, 278] width 101 height 101
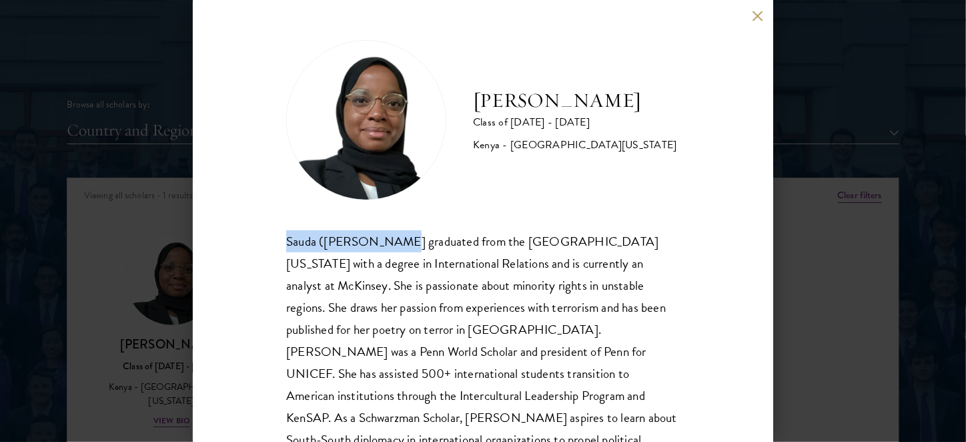
drag, startPoint x: 286, startPoint y: 237, endPoint x: 390, endPoint y: 245, distance: 103.7
click at [390, 245] on div "Sauda ([PERSON_NAME] graduated from the [GEOGRAPHIC_DATA][US_STATE] with a degr…" at bounding box center [483, 351] width 394 height 243
copy div "Sauda ([PERSON_NAME]"
click at [753, 8] on div "[PERSON_NAME] Class of [DATE] - [DATE] [GEOGRAPHIC_DATA] - [GEOGRAPHIC_DATA][US…" at bounding box center [483, 221] width 580 height 442
click at [757, 13] on button at bounding box center [757, 15] width 11 height 11
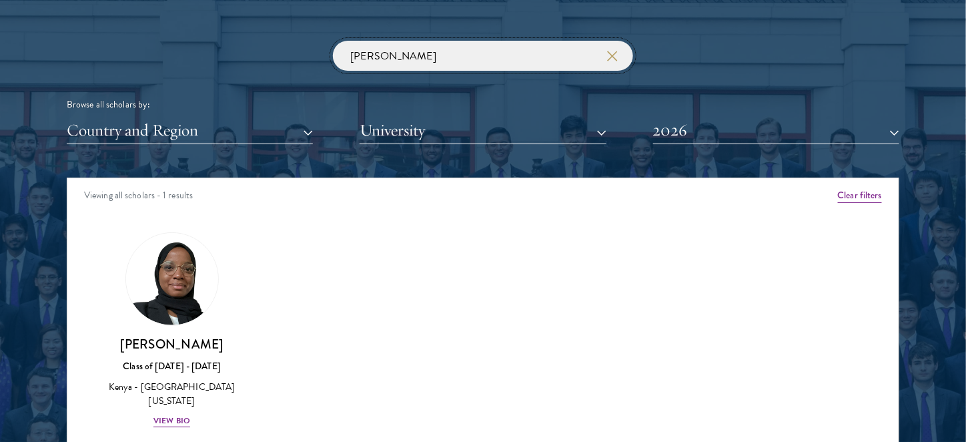
click at [382, 47] on input "[PERSON_NAME]" at bounding box center [483, 56] width 300 height 30
drag, startPoint x: 380, startPoint y: 51, endPoint x: 300, endPoint y: 54, distance: 80.1
click at [300, 54] on div "[PERSON_NAME] Browse all scholars by: Country and Region All Countries and Regi…" at bounding box center [483, 92] width 832 height 103
paste input "[DATE][PERSON_NAME]"
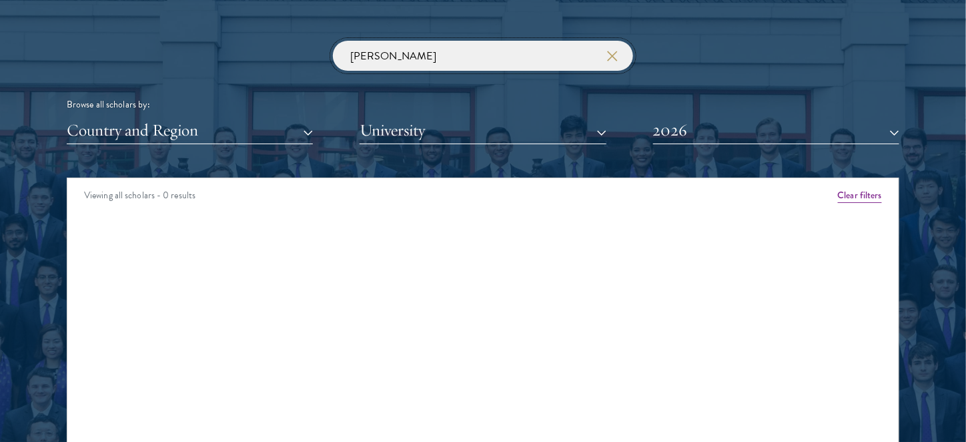
type input "X"
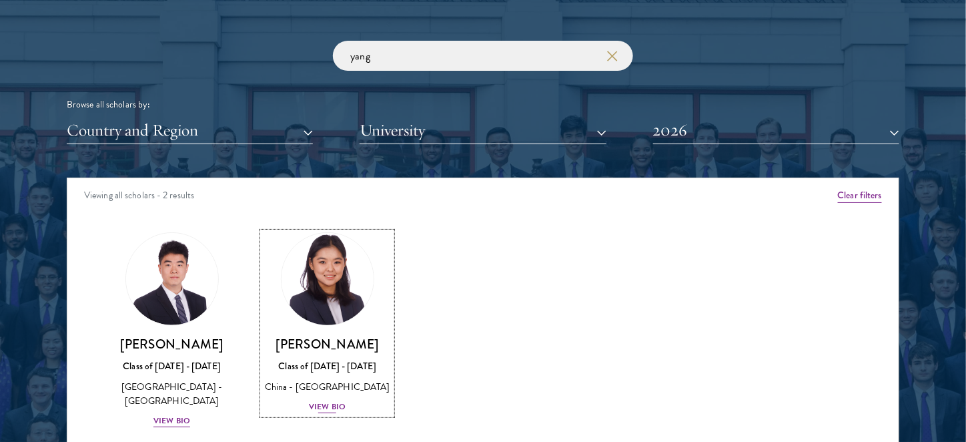
click at [335, 278] on img at bounding box center [327, 278] width 101 height 101
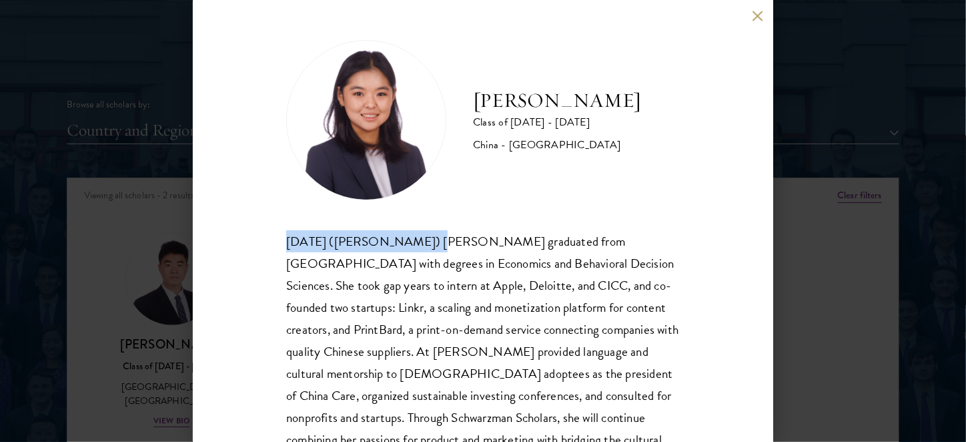
drag, startPoint x: 277, startPoint y: 237, endPoint x: 409, endPoint y: 237, distance: 131.4
click at [409, 237] on div "[PERSON_NAME] Class of [DATE] - [DATE] [GEOGRAPHIC_DATA] - [GEOGRAPHIC_DATA] [D…" at bounding box center [483, 221] width 580 height 442
copy div "[DATE] ([PERSON_NAME]) [PERSON_NAME]"
click at [757, 19] on button at bounding box center [757, 15] width 11 height 11
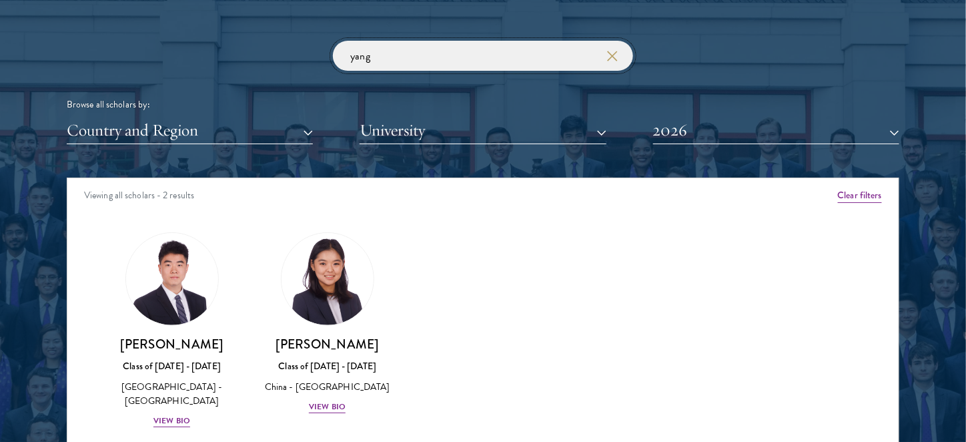
drag, startPoint x: 447, startPoint y: 62, endPoint x: 249, endPoint y: 59, distance: 198.1
click at [249, 59] on div "yang Browse all scholars by: Country and Region All Countries and Regions [GEOG…" at bounding box center [483, 92] width 832 height 103
paste input "Gesangzhuoma"
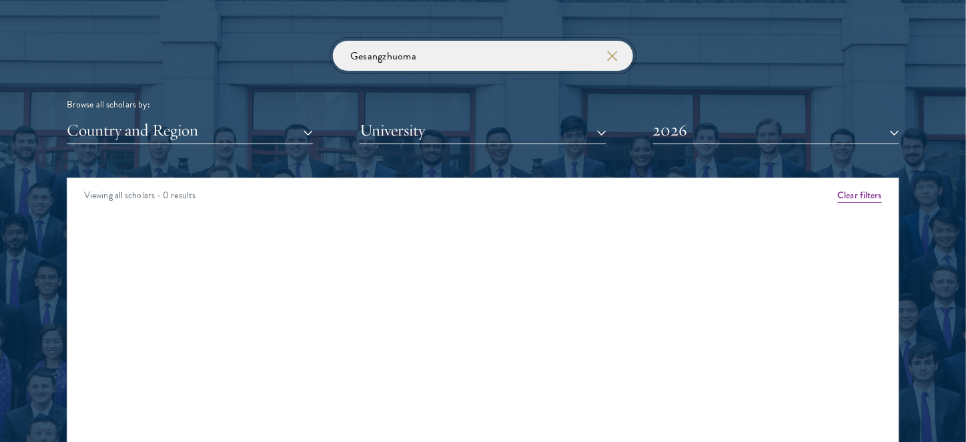
click button "submit" at bounding box center [0, 0] width 0 height 0
click at [382, 55] on input "Gesangzhuoma" at bounding box center [483, 56] width 300 height 30
drag, startPoint x: 384, startPoint y: 53, endPoint x: 281, endPoint y: 55, distance: 102.7
click at [281, 55] on div "Gesang zhuoma Browse all scholars by: Country and Region All Countries and Regi…" at bounding box center [483, 92] width 832 height 103
click button "submit" at bounding box center [0, 0] width 0 height 0
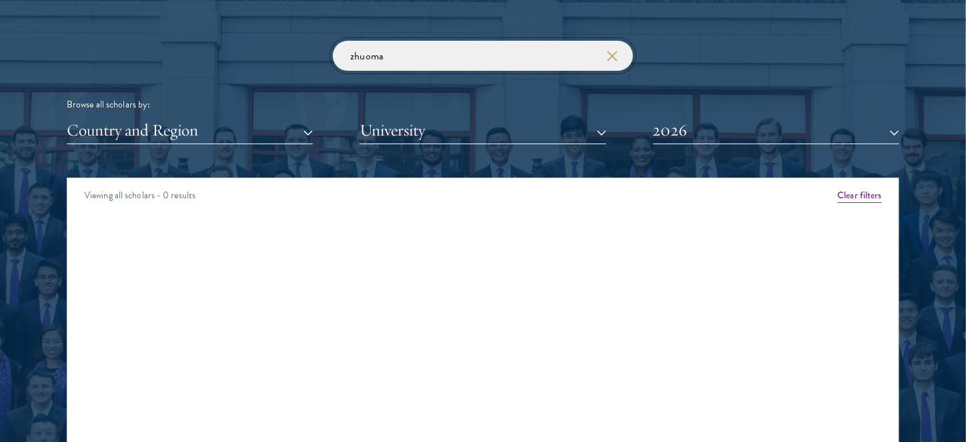
drag, startPoint x: 399, startPoint y: 59, endPoint x: 326, endPoint y: 50, distance: 73.3
click at [326, 50] on div "zhuoma Browse all scholars by: Country and Region All Countries and Regions [GE…" at bounding box center [483, 92] width 832 height 103
click button "submit" at bounding box center [0, 0] width 0 height 0
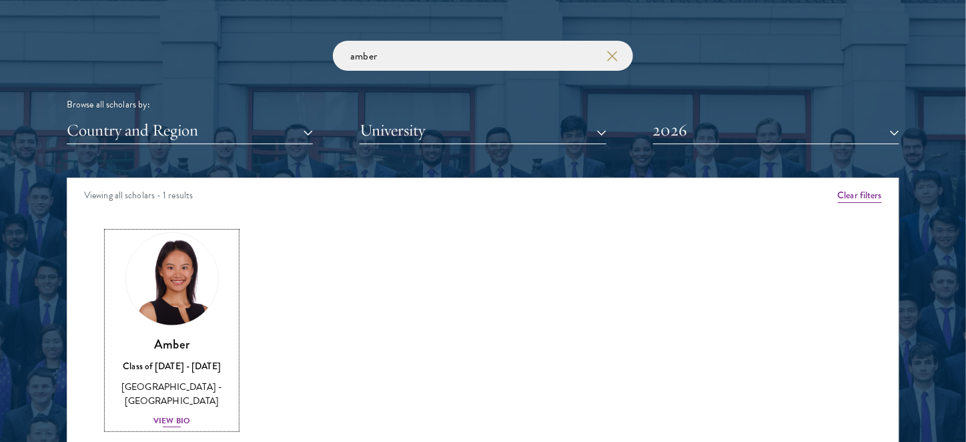
click at [180, 308] on img at bounding box center [171, 278] width 101 height 101
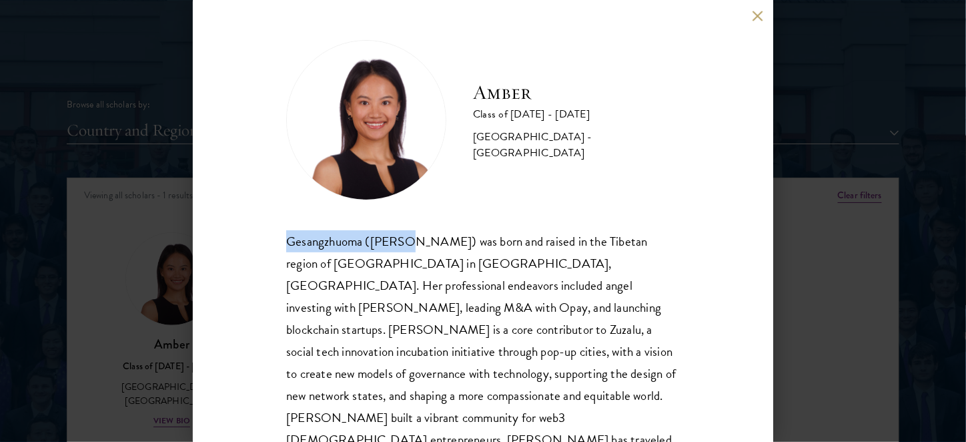
drag, startPoint x: 287, startPoint y: 239, endPoint x: 411, endPoint y: 240, distance: 124.1
click at [411, 240] on div "Gesangzhuoma ([PERSON_NAME]) was born and raised in the Tibetan region of [GEOG…" at bounding box center [483, 373] width 394 height 287
copy div "Gesangzhuoma (Amber)"
click at [692, 237] on div "Amber Class of [DATE] - [DATE] [GEOGRAPHIC_DATA] - [GEOGRAPHIC_DATA] Gesangzhuo…" at bounding box center [483, 221] width 580 height 442
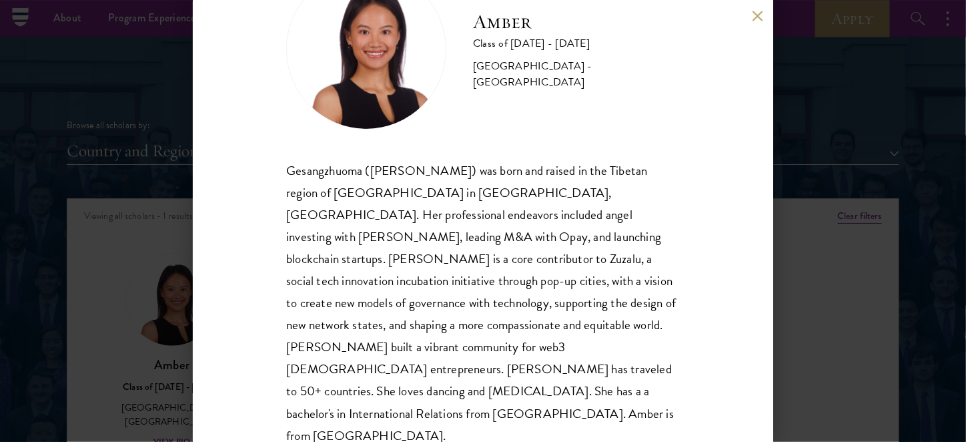
scroll to position [1570, 0]
click at [732, 286] on div "Amber Class of [DATE] - [DATE] [GEOGRAPHIC_DATA] - [GEOGRAPHIC_DATA] Gesangzhuo…" at bounding box center [483, 221] width 580 height 442
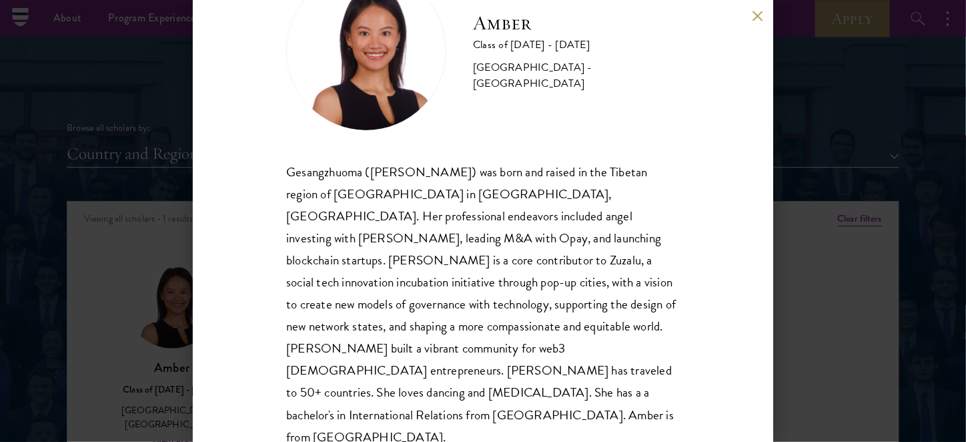
scroll to position [68, 0]
click at [856, 277] on div "Amber Class of [DATE] - [DATE] [GEOGRAPHIC_DATA] - [GEOGRAPHIC_DATA] Gesangzhuo…" at bounding box center [483, 221] width 966 height 442
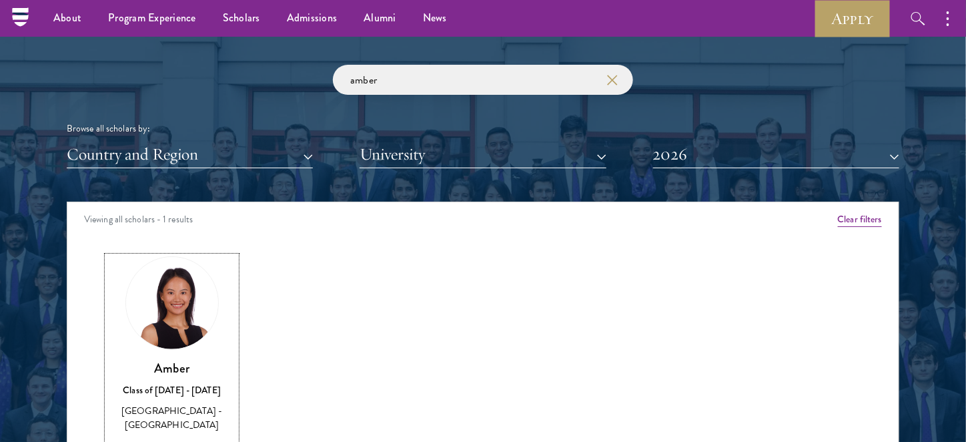
scroll to position [1569, 0]
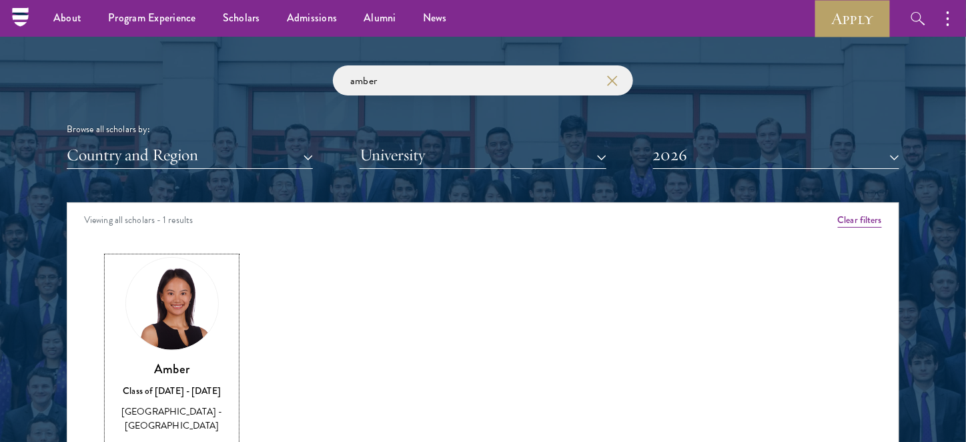
click at [885, 253] on div "Amber Class of [DATE] - [DATE] [GEOGRAPHIC_DATA] - [GEOGRAPHIC_DATA] View Bio C…" at bounding box center [482, 366] width 831 height 253
drag, startPoint x: 400, startPoint y: 81, endPoint x: 329, endPoint y: 81, distance: 71.4
click at [329, 81] on div "amber Browse all scholars by: Country and Region All Countries and Regions [GEO…" at bounding box center [483, 116] width 832 height 103
click button "submit" at bounding box center [0, 0] width 0 height 0
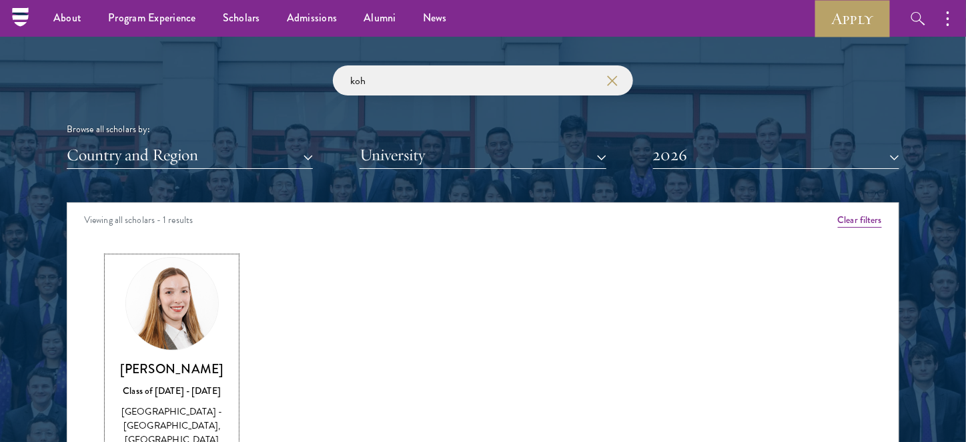
click at [162, 361] on h3 "[PERSON_NAME]" at bounding box center [171, 368] width 129 height 17
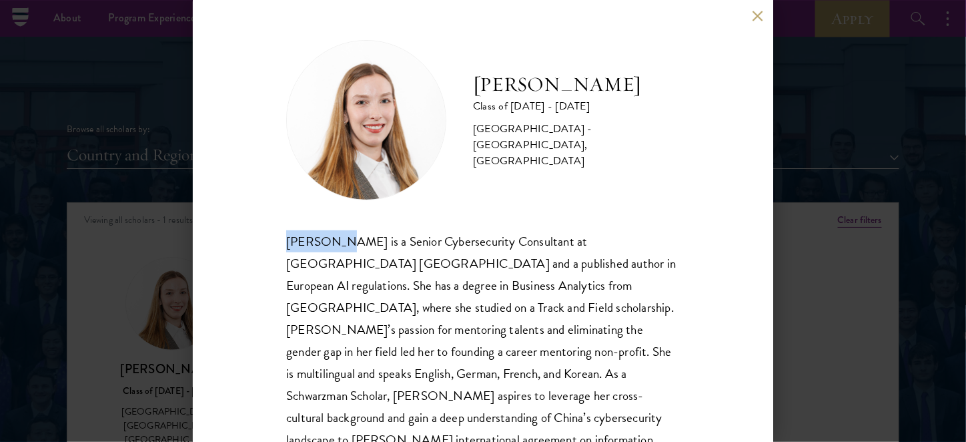
drag, startPoint x: 283, startPoint y: 239, endPoint x: 337, endPoint y: 248, distance: 54.7
click at [337, 248] on div "[PERSON_NAME] Class of [DATE] - [DATE] [GEOGRAPHIC_DATA] - [GEOGRAPHIC_DATA], […" at bounding box center [483, 221] width 580 height 442
copy div "[PERSON_NAME]"
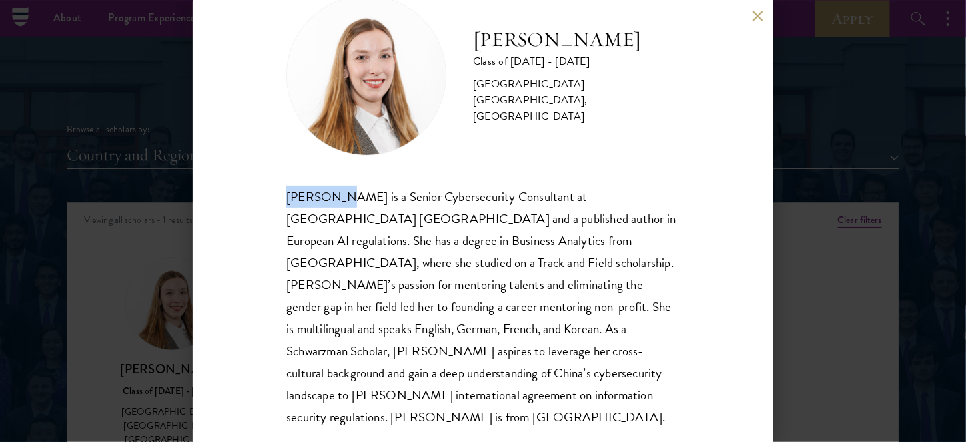
scroll to position [49, 0]
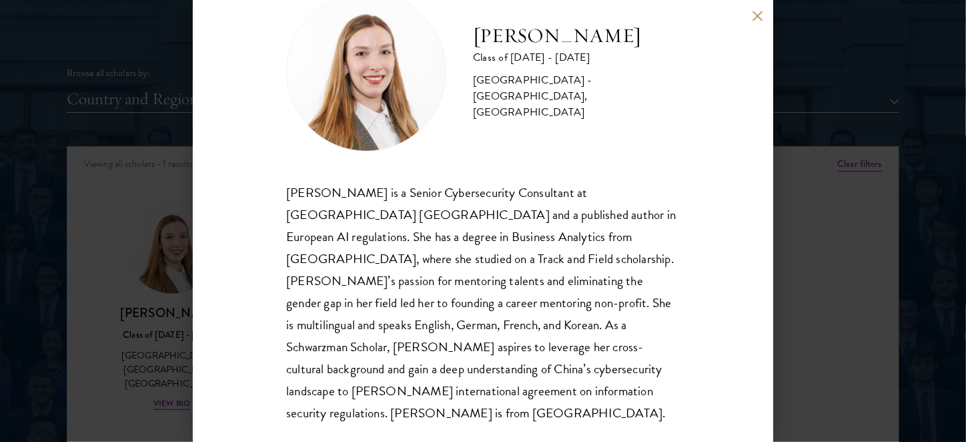
click at [683, 296] on div "[PERSON_NAME] Class of [DATE] - [DATE] [GEOGRAPHIC_DATA] - [GEOGRAPHIC_DATA], […" at bounding box center [483, 221] width 580 height 442
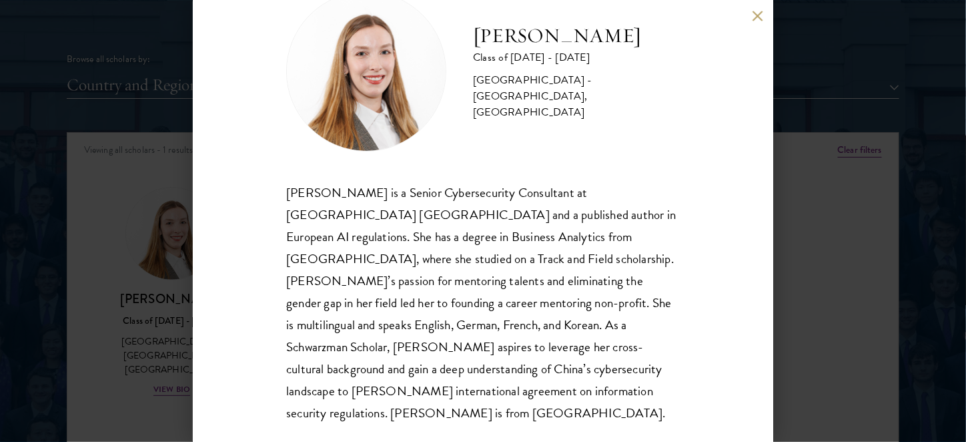
drag, startPoint x: 664, startPoint y: 352, endPoint x: 651, endPoint y: 361, distance: 15.4
click at [664, 352] on div "[PERSON_NAME] is a Senior Cybersecurity Consultant at [GEOGRAPHIC_DATA] [GEOGRA…" at bounding box center [483, 302] width 394 height 243
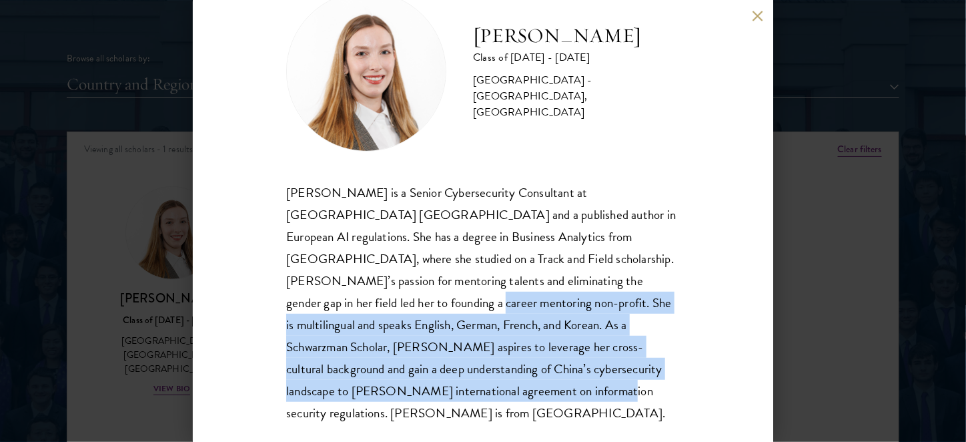
drag, startPoint x: 411, startPoint y: 383, endPoint x: 694, endPoint y: 296, distance: 295.8
click at [683, 275] on div "[PERSON_NAME] Class of [DATE] - [DATE] [GEOGRAPHIC_DATA] - [GEOGRAPHIC_DATA], […" at bounding box center [483, 221] width 580 height 442
click at [694, 328] on div "[PERSON_NAME] Class of [DATE] - [DATE] [GEOGRAPHIC_DATA] - [GEOGRAPHIC_DATA], […" at bounding box center [483, 221] width 580 height 442
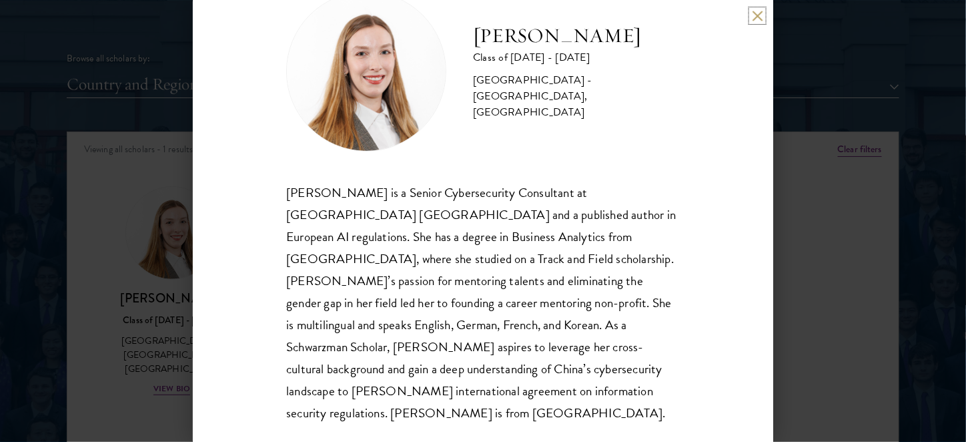
click at [758, 17] on button at bounding box center [757, 15] width 11 height 11
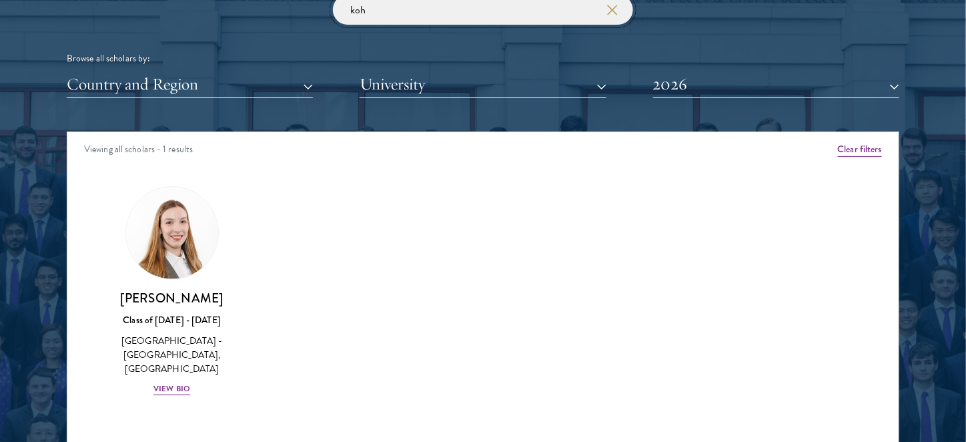
drag, startPoint x: 388, startPoint y: 10, endPoint x: 326, endPoint y: 7, distance: 62.1
click at [326, 7] on div "koh Browse all scholars by: Country and Region All Countries and Regions [GEOGR…" at bounding box center [483, 46] width 832 height 103
paste input "[PERSON_NAME] ([PERSON_NAME]"
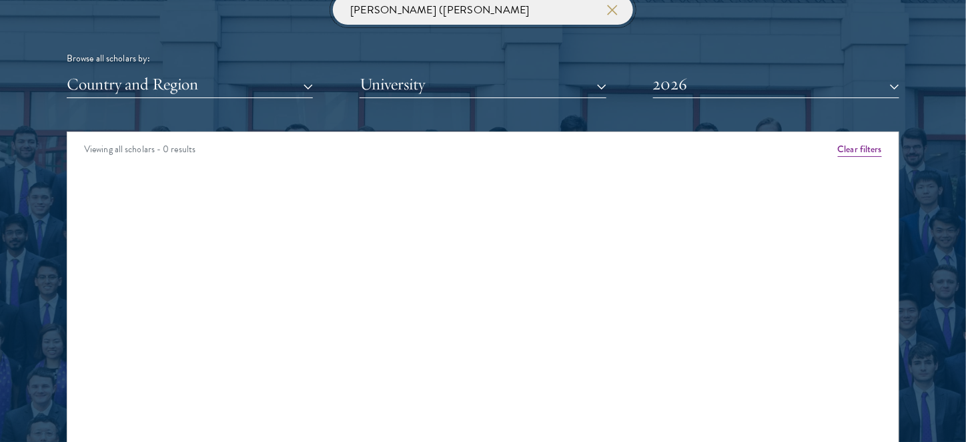
drag, startPoint x: 426, startPoint y: 11, endPoint x: 227, endPoint y: 11, distance: 198.8
click at [227, 11] on div "[PERSON_NAME] ([PERSON_NAME] Browse all scholars by: Country and Region All Cou…" at bounding box center [483, 46] width 832 height 103
click button "submit" at bounding box center [0, 0] width 0 height 0
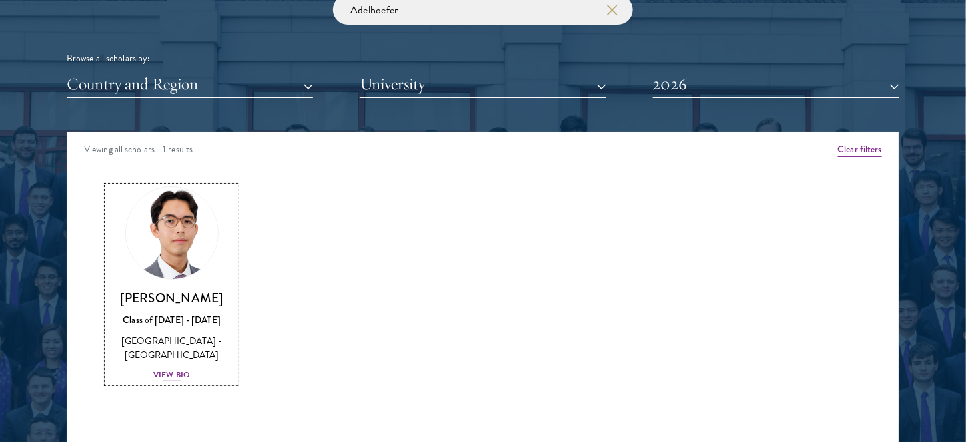
click at [201, 240] on img at bounding box center [171, 232] width 101 height 101
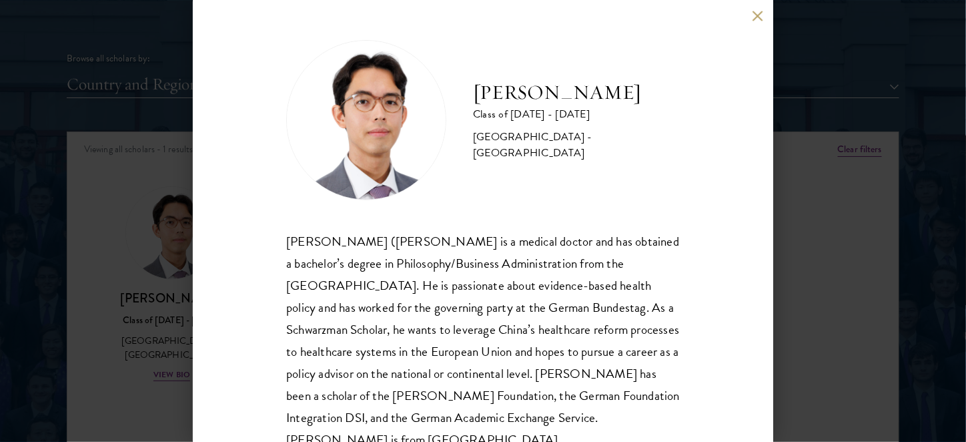
click at [885, 116] on div "[PERSON_NAME] Class of [DATE] - [DATE] [GEOGRAPHIC_DATA] - [GEOGRAPHIC_DATA] [P…" at bounding box center [483, 221] width 966 height 442
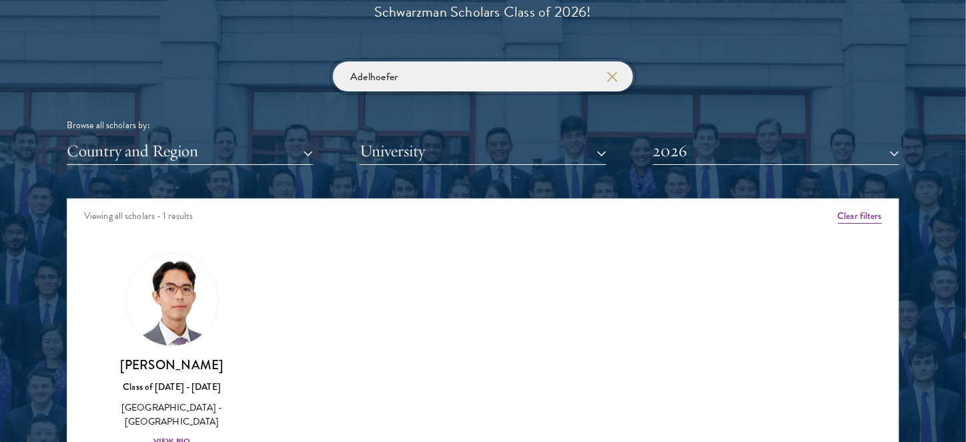
drag, startPoint x: 422, startPoint y: 13, endPoint x: 289, endPoint y: -6, distance: 134.1
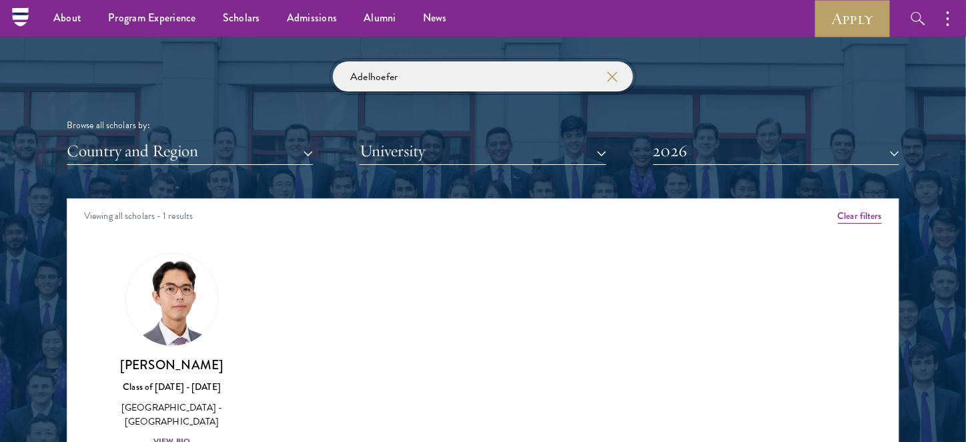
scroll to position [1560, 0]
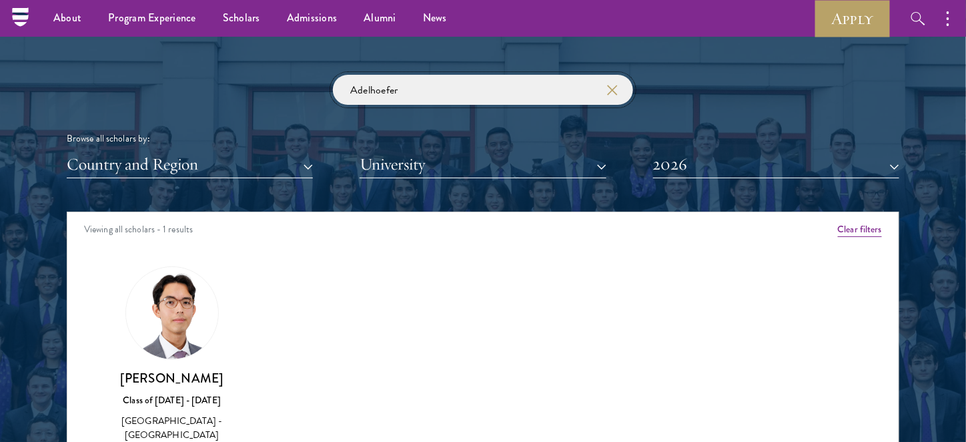
paste input "Beom [PERSON_NAME]"
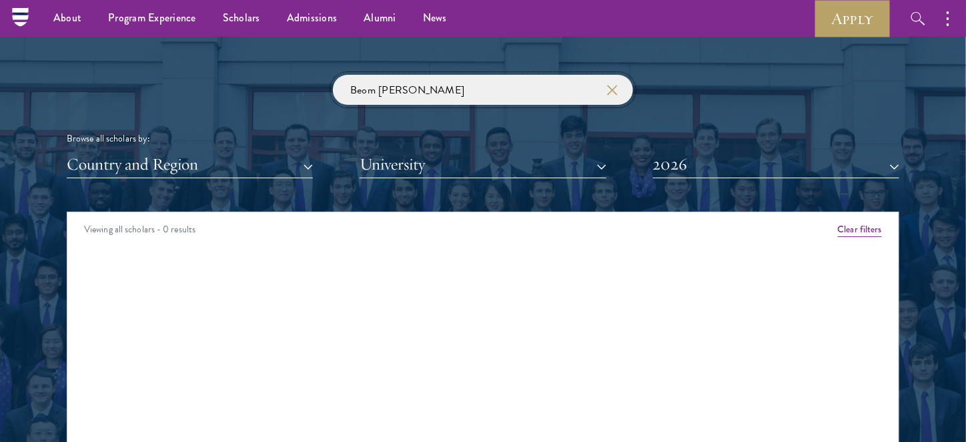
drag, startPoint x: 396, startPoint y: 87, endPoint x: 233, endPoint y: 81, distance: 162.8
click at [233, 82] on div "Beom [PERSON_NAME] Browse all scholars by: Country and Region All Countries and…" at bounding box center [483, 126] width 832 height 103
click button "submit" at bounding box center [0, 0] width 0 height 0
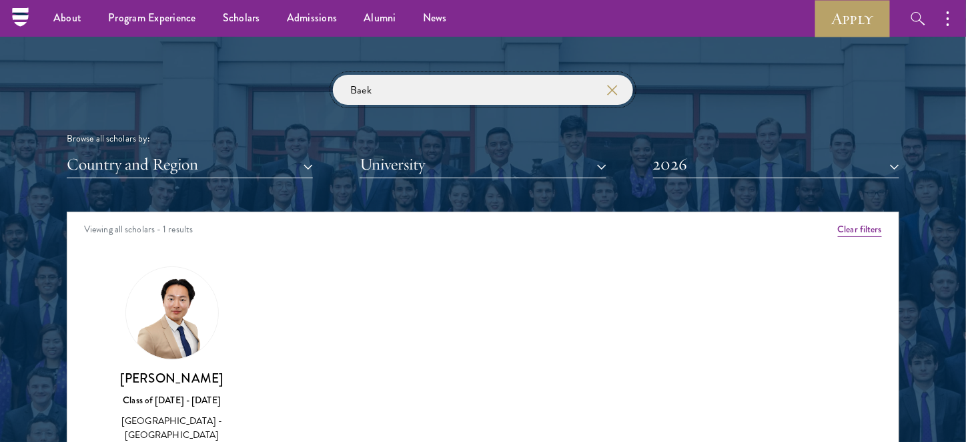
click button "submit" at bounding box center [0, 0] width 0 height 0
click at [176, 275] on img at bounding box center [171, 312] width 101 height 101
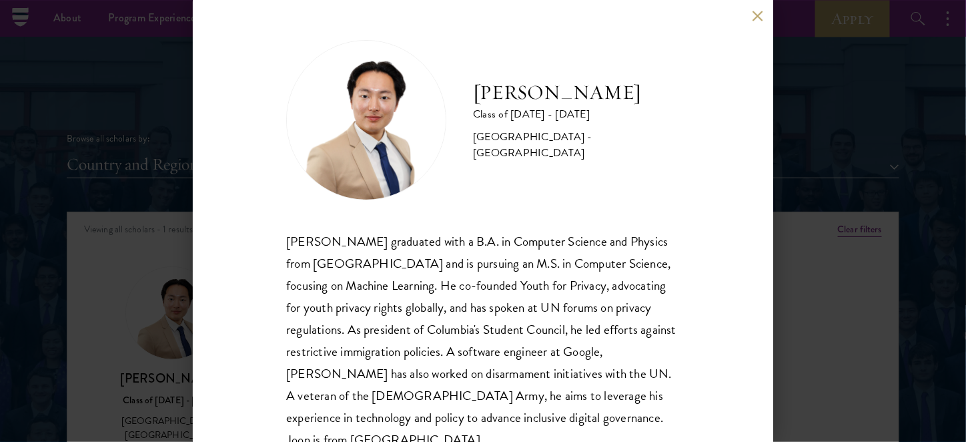
click at [898, 225] on div "[PERSON_NAME] Class of [DATE] - [DATE] [GEOGRAPHIC_DATA] - [GEOGRAPHIC_DATA] [P…" at bounding box center [483, 221] width 966 height 442
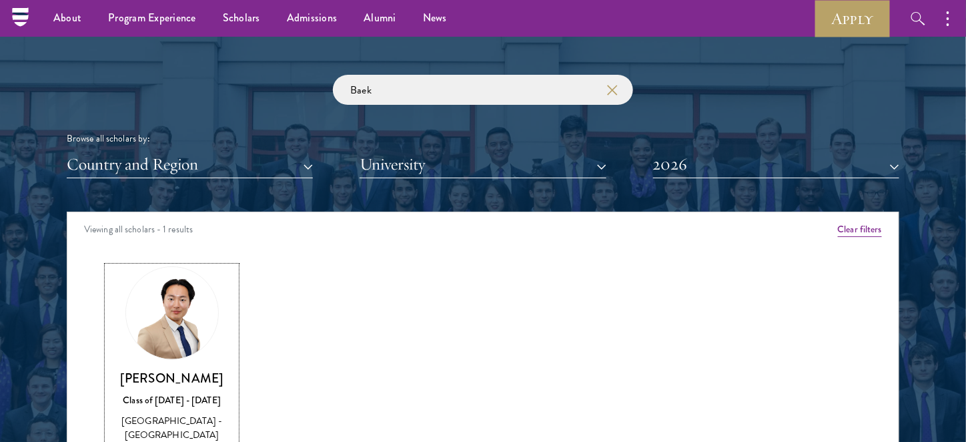
scroll to position [1580, 0]
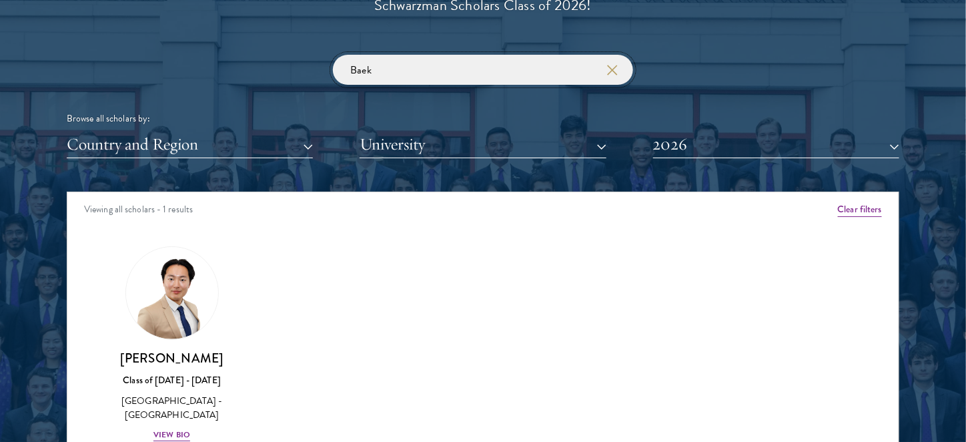
drag, startPoint x: 394, startPoint y: 73, endPoint x: 310, endPoint y: 65, distance: 83.8
click at [310, 65] on div "Baek Browse all scholars by: Country and Region All Countries and Regions [GEOG…" at bounding box center [483, 106] width 832 height 103
paste input "[PERSON_NAME]"
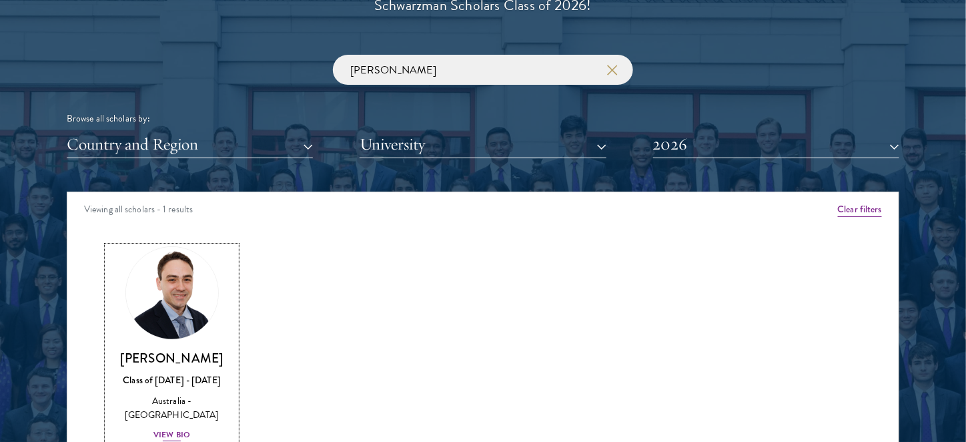
click at [165, 292] on img at bounding box center [171, 292] width 101 height 101
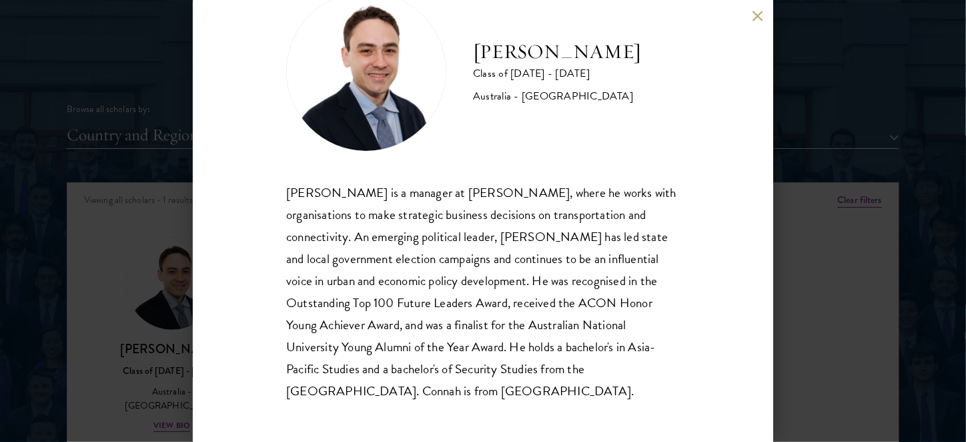
scroll to position [1589, 0]
click at [886, 107] on div "[PERSON_NAME] Class of [DATE] - [DATE] [GEOGRAPHIC_DATA] - [GEOGRAPHIC_DATA] [P…" at bounding box center [483, 221] width 966 height 442
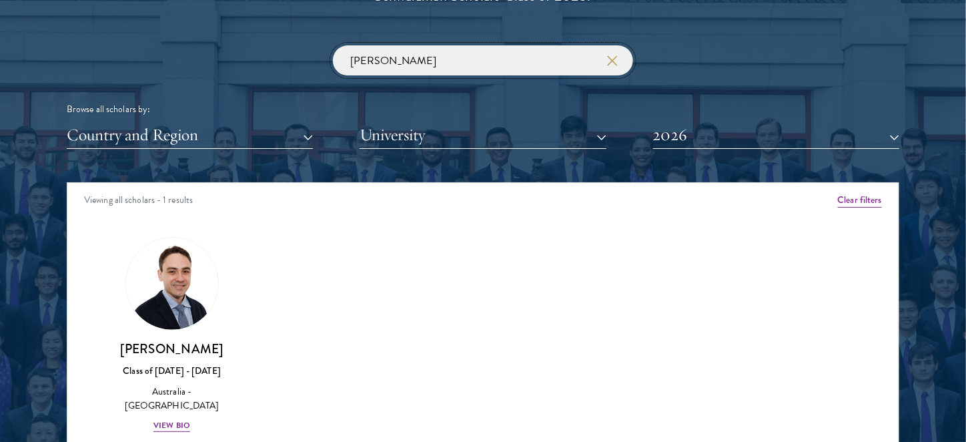
drag, startPoint x: 452, startPoint y: 73, endPoint x: 327, endPoint y: 61, distance: 126.0
click at [327, 61] on div "[PERSON_NAME] Browse all scholars by: Country and Region All Countries and Regi…" at bounding box center [483, 96] width 832 height 103
paste input "[PERSON_NAME]"
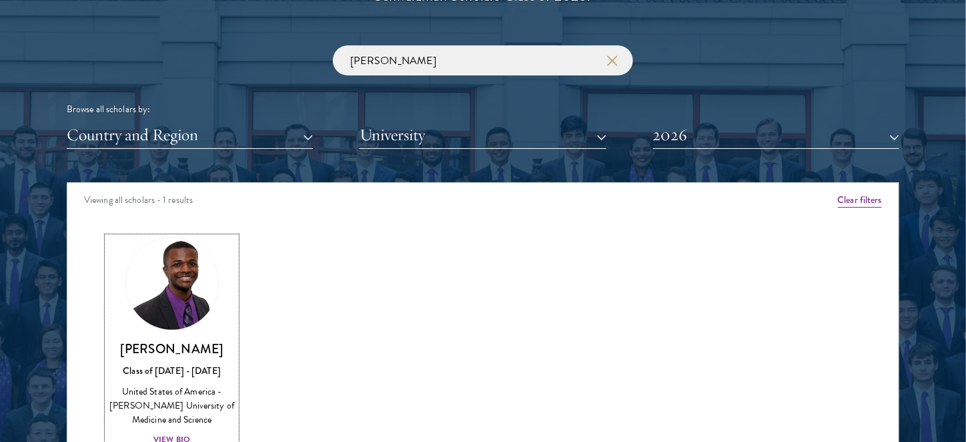
click at [185, 304] on img at bounding box center [171, 283] width 101 height 101
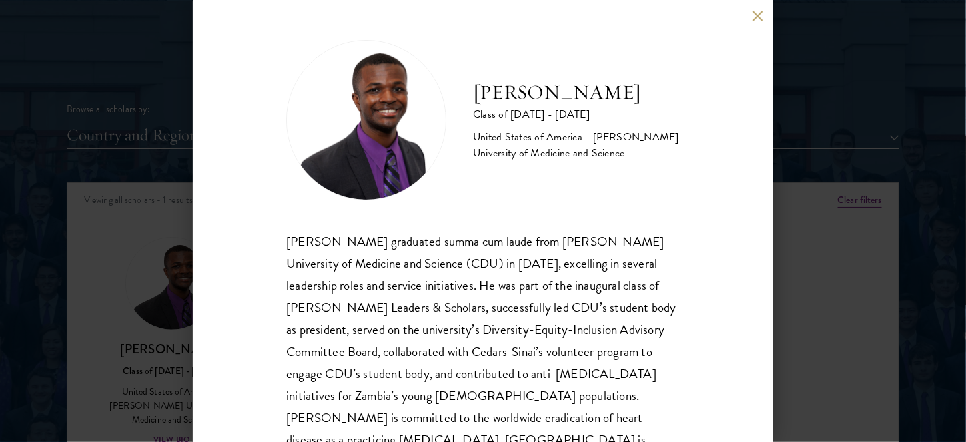
click at [895, 269] on div "[PERSON_NAME] Class of [DATE] - [DATE] [GEOGRAPHIC_DATA] - [PERSON_NAME] Univer…" at bounding box center [483, 221] width 966 height 442
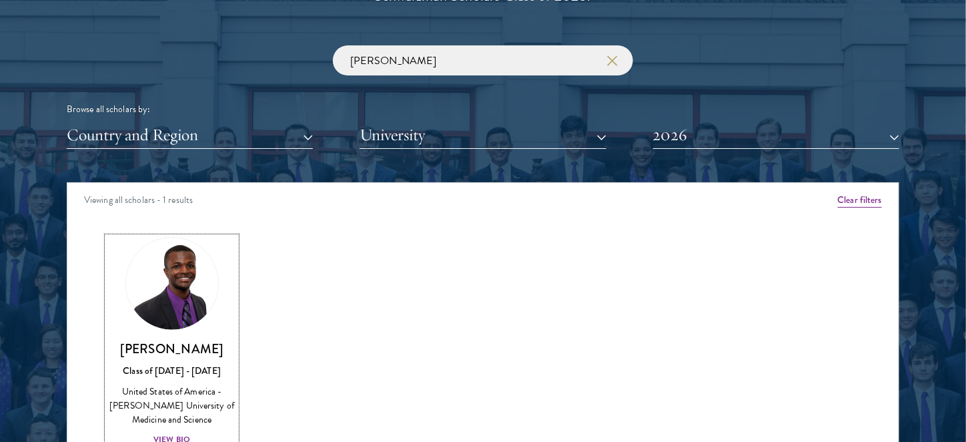
scroll to position [1593, 0]
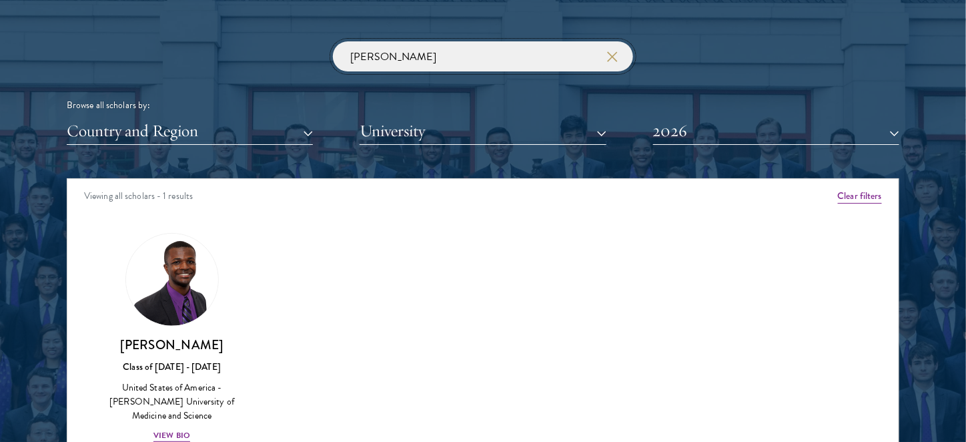
drag, startPoint x: 468, startPoint y: 58, endPoint x: 236, endPoint y: 52, distance: 231.5
click at [236, 52] on div "[PERSON_NAME] Browse all scholars by: Country and Region All Countries and Regi…" at bounding box center [483, 92] width 832 height 103
paste input "Ting [PERSON_NAME]"
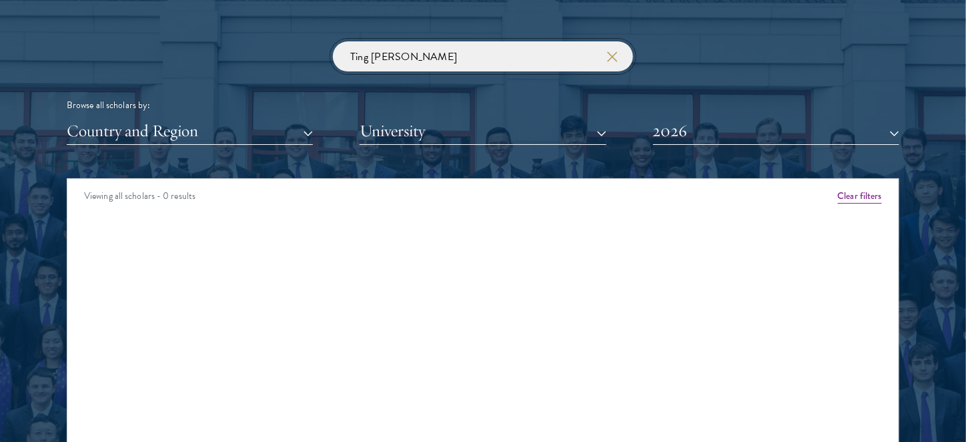
drag, startPoint x: 388, startPoint y: 53, endPoint x: 461, endPoint y: 56, distance: 72.8
click at [461, 56] on input "Ting [PERSON_NAME]" at bounding box center [483, 56] width 300 height 30
click button "submit" at bounding box center [0, 0] width 0 height 0
drag, startPoint x: 412, startPoint y: 50, endPoint x: 293, endPoint y: 53, distance: 118.8
click at [294, 53] on div "Ting Kat Browse all scholars by: Country and Region All Countries and Regions […" at bounding box center [483, 92] width 832 height 103
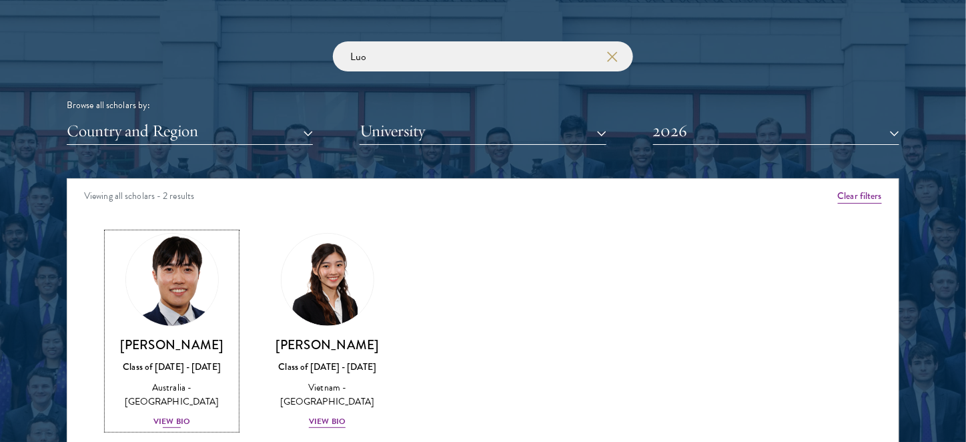
click at [185, 292] on img at bounding box center [171, 279] width 101 height 101
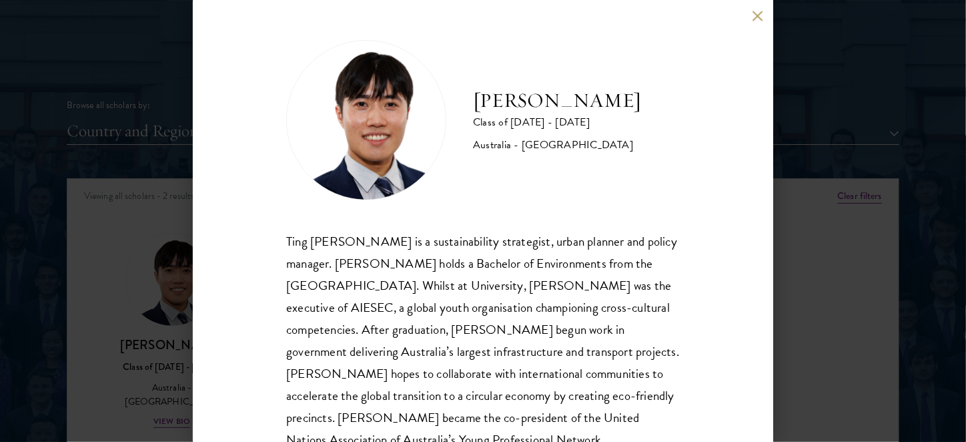
click at [706, 277] on div "[PERSON_NAME] Class of [DATE] - [DATE] [GEOGRAPHIC_DATA] - [GEOGRAPHIC_DATA] Ti…" at bounding box center [483, 221] width 580 height 442
click at [755, 15] on button at bounding box center [757, 15] width 11 height 11
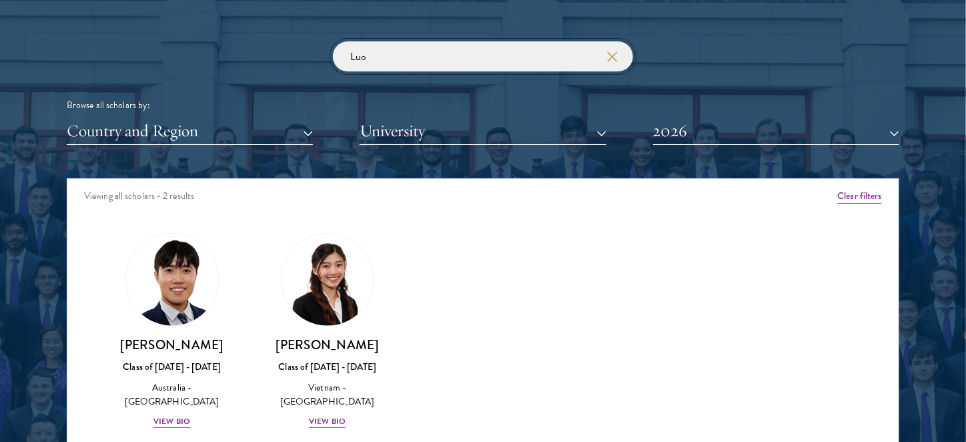
drag, startPoint x: 355, startPoint y: 59, endPoint x: 216, endPoint y: 55, distance: 138.8
click at [216, 55] on div "Luo Browse all scholars by: Country and Region All Countries and Regions [GEOGR…" at bounding box center [483, 92] width 832 height 103
paste input "eo [PERSON_NAME]"
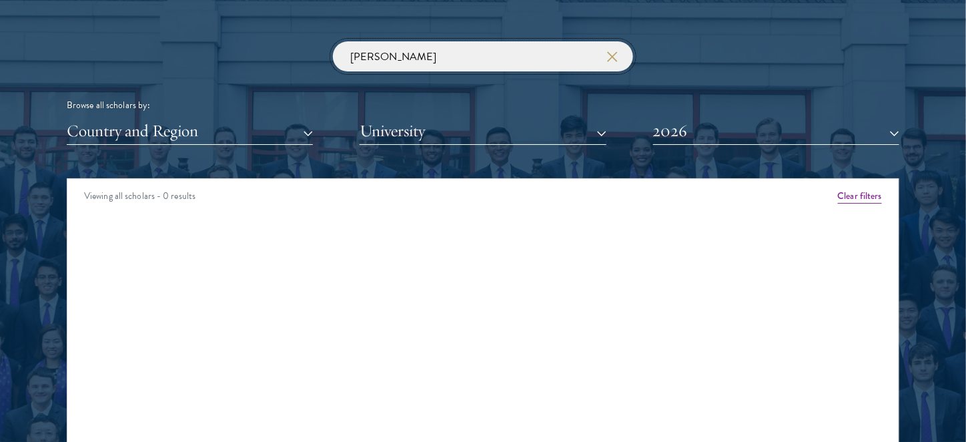
drag, startPoint x: 432, startPoint y: 57, endPoint x: 220, endPoint y: 55, distance: 211.5
click at [220, 55] on div "[PERSON_NAME] Browse all scholars by: Country and Region All Countries and Regi…" at bounding box center [483, 92] width 832 height 103
click button "submit" at bounding box center [0, 0] width 0 height 0
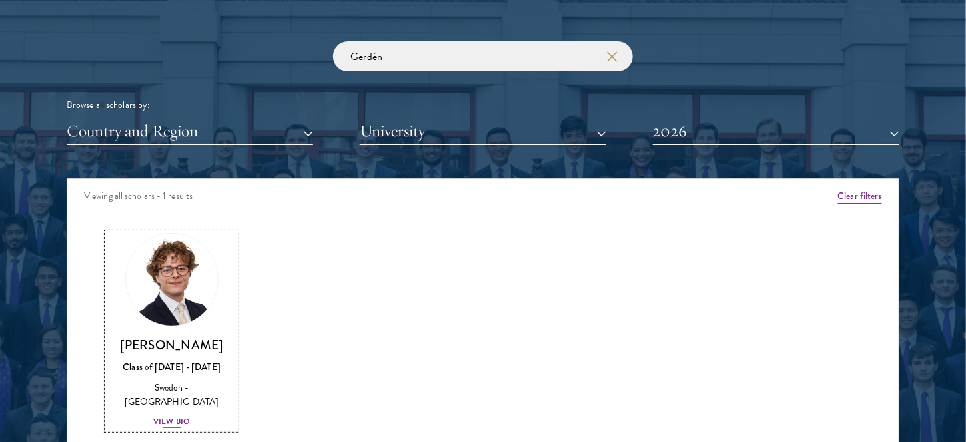
click at [168, 297] on img at bounding box center [171, 279] width 101 height 101
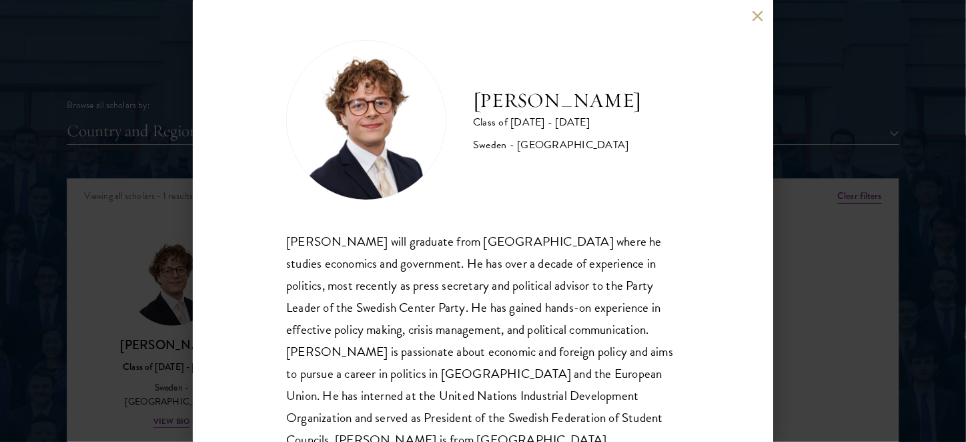
click at [285, 239] on div "[PERSON_NAME] Class of [DATE] - [DATE] [GEOGRAPHIC_DATA] - [GEOGRAPHIC_DATA] [P…" at bounding box center [483, 221] width 580 height 442
click at [762, 19] on button at bounding box center [757, 15] width 11 height 11
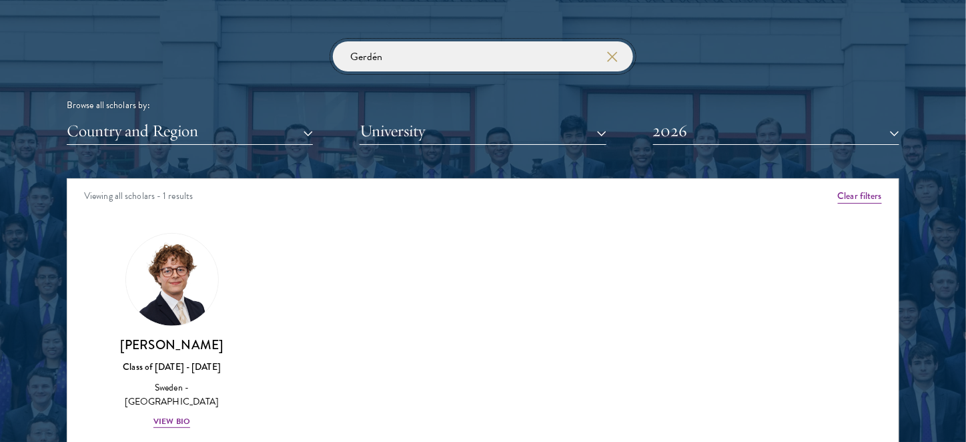
drag, startPoint x: 450, startPoint y: 62, endPoint x: 235, endPoint y: 54, distance: 214.9
click at [235, 54] on div "Gerdén Browse all scholars by: Country and Region All Countries and Regions [GE…" at bounding box center [483, 92] width 832 height 103
paste input "Umunna"
click at [173, 283] on img at bounding box center [171, 279] width 101 height 101
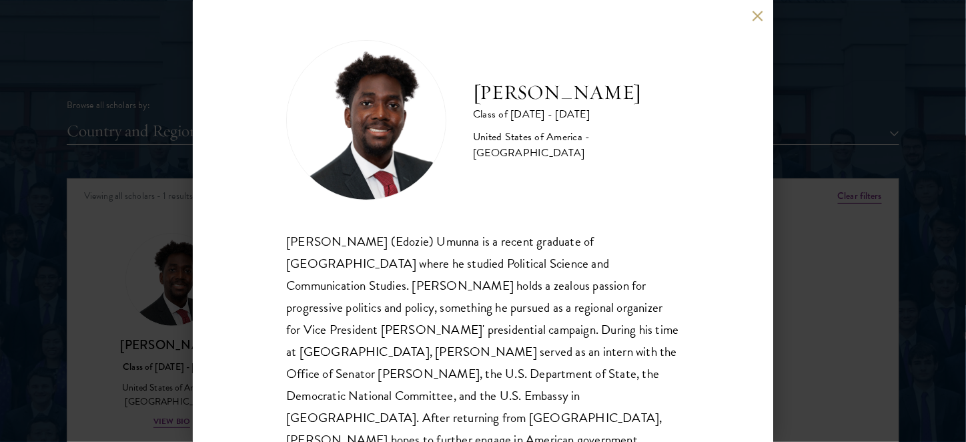
click at [868, 107] on div "[PERSON_NAME] Class of [DATE] - [DATE] [GEOGRAPHIC_DATA] - [GEOGRAPHIC_DATA] [P…" at bounding box center [483, 221] width 966 height 442
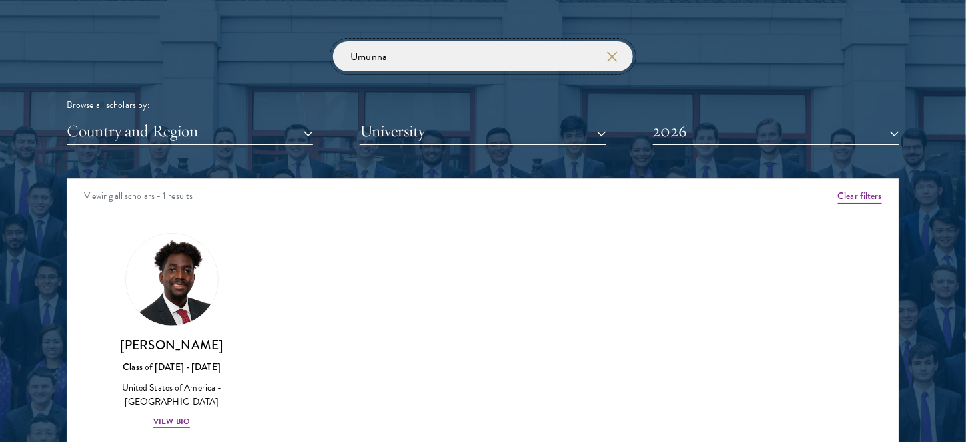
drag, startPoint x: 401, startPoint y: 45, endPoint x: 316, endPoint y: 49, distance: 84.8
click at [316, 49] on div "Umunna Browse all scholars by: Country and Region All Countries and Regions [GE…" at bounding box center [483, 92] width 832 height 103
paste input "Filho"
click at [150, 290] on img at bounding box center [171, 279] width 101 height 101
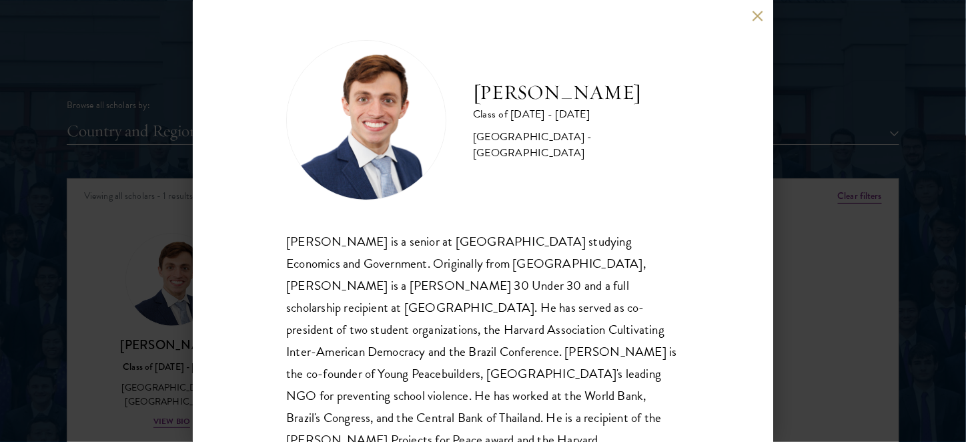
click at [754, 17] on button at bounding box center [757, 15] width 11 height 11
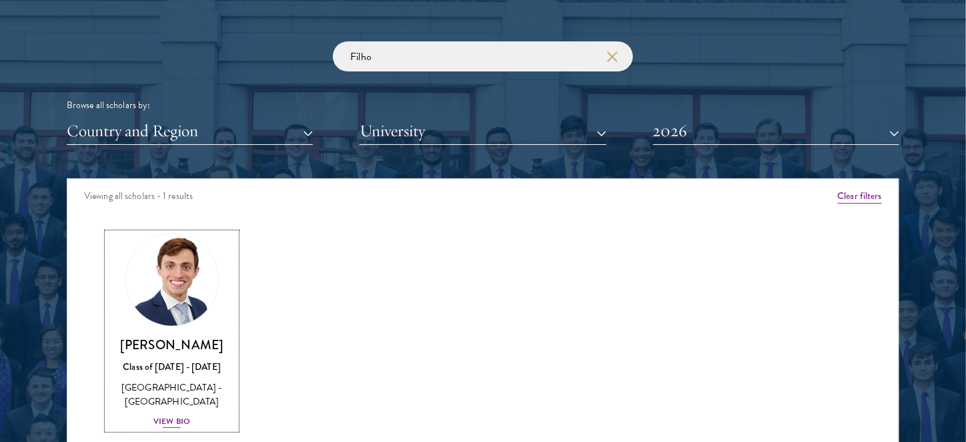
click at [159, 277] on img at bounding box center [171, 279] width 101 height 101
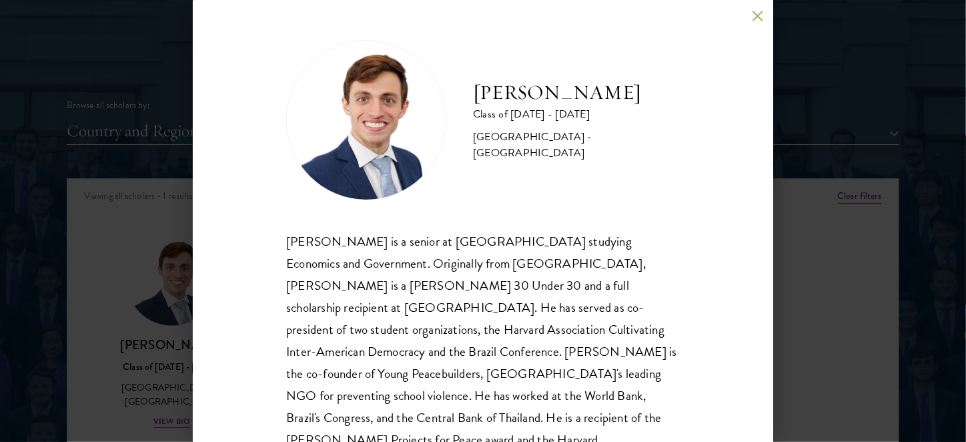
click at [756, 15] on button at bounding box center [757, 15] width 11 height 11
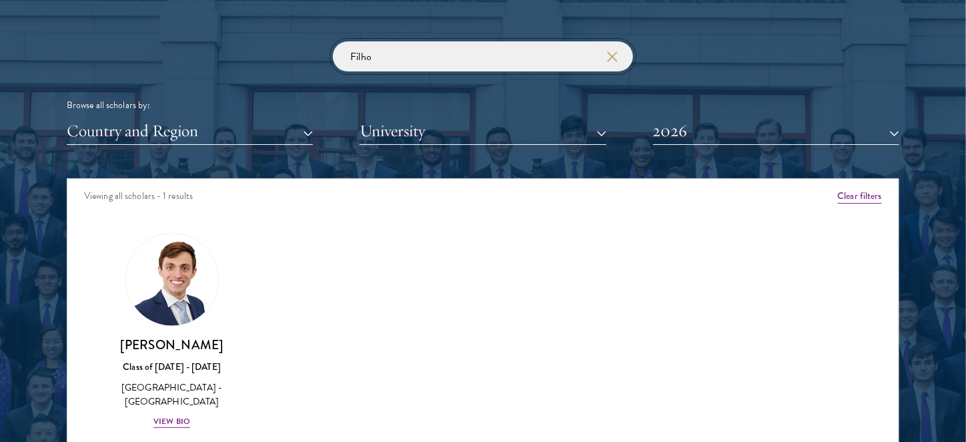
drag, startPoint x: 351, startPoint y: 52, endPoint x: 300, endPoint y: 43, distance: 52.1
click at [300, 43] on div "Filho Browse all scholars by: Country and Region All Countries and Regions [GEO…" at bounding box center [483, 92] width 832 height 103
paste input "Lochlan"
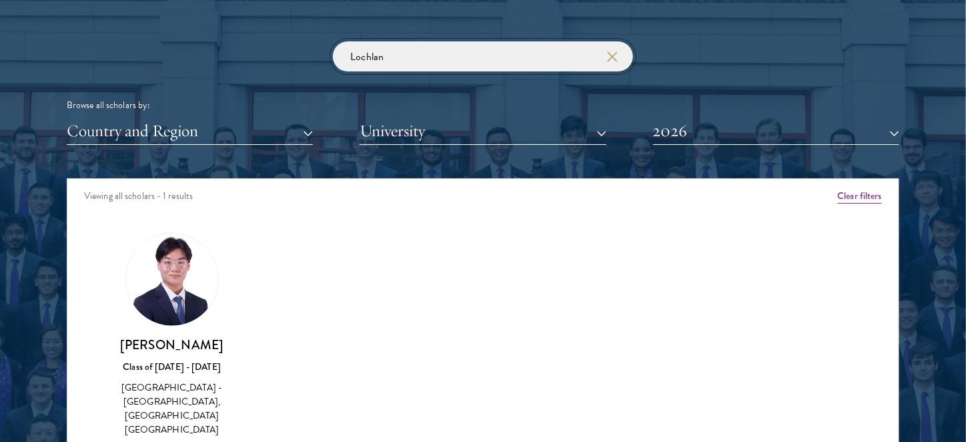
type input "Lochlan"
click at [283, 37] on div "Scholar Directory Congratulations and welcome to the Schwarzman Scholars Class …" at bounding box center [483, 239] width 832 height 678
click at [196, 305] on img at bounding box center [171, 279] width 101 height 101
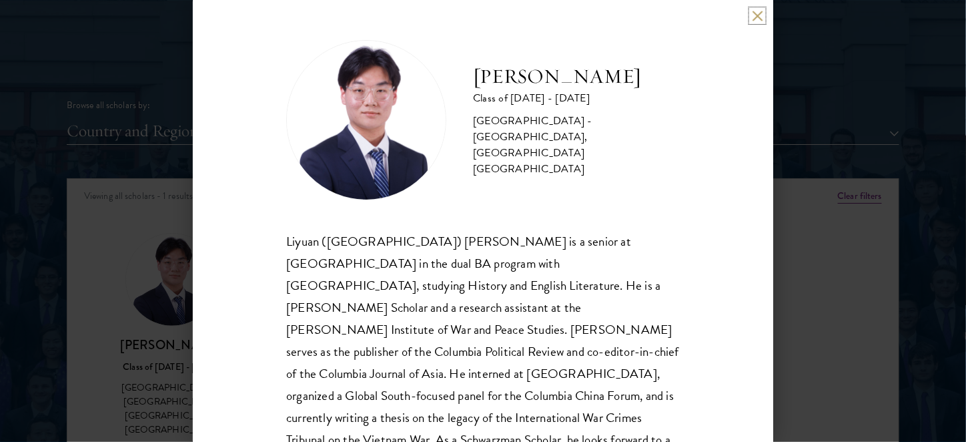
click at [761, 12] on button at bounding box center [757, 15] width 11 height 11
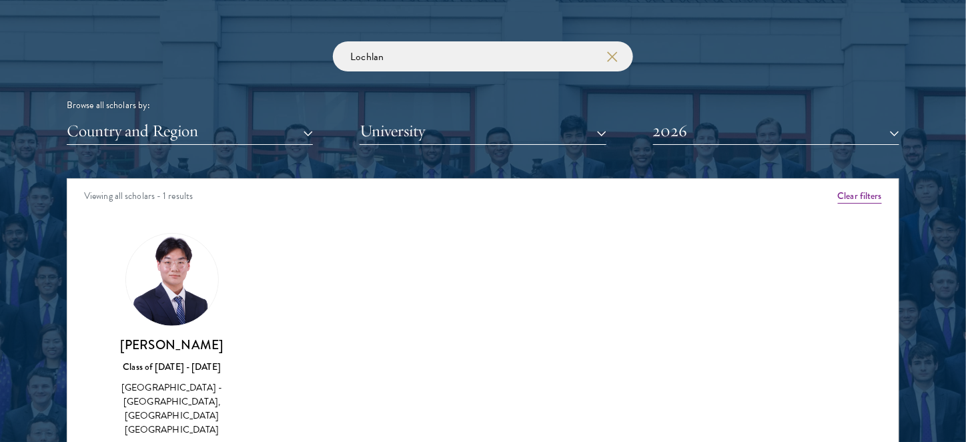
click at [625, 294] on div "Amber Class of [DATE] - [DATE] [GEOGRAPHIC_DATA] - [GEOGRAPHIC_DATA] View Bio C…" at bounding box center [482, 356] width 831 height 281
